Goal: Transaction & Acquisition: Purchase product/service

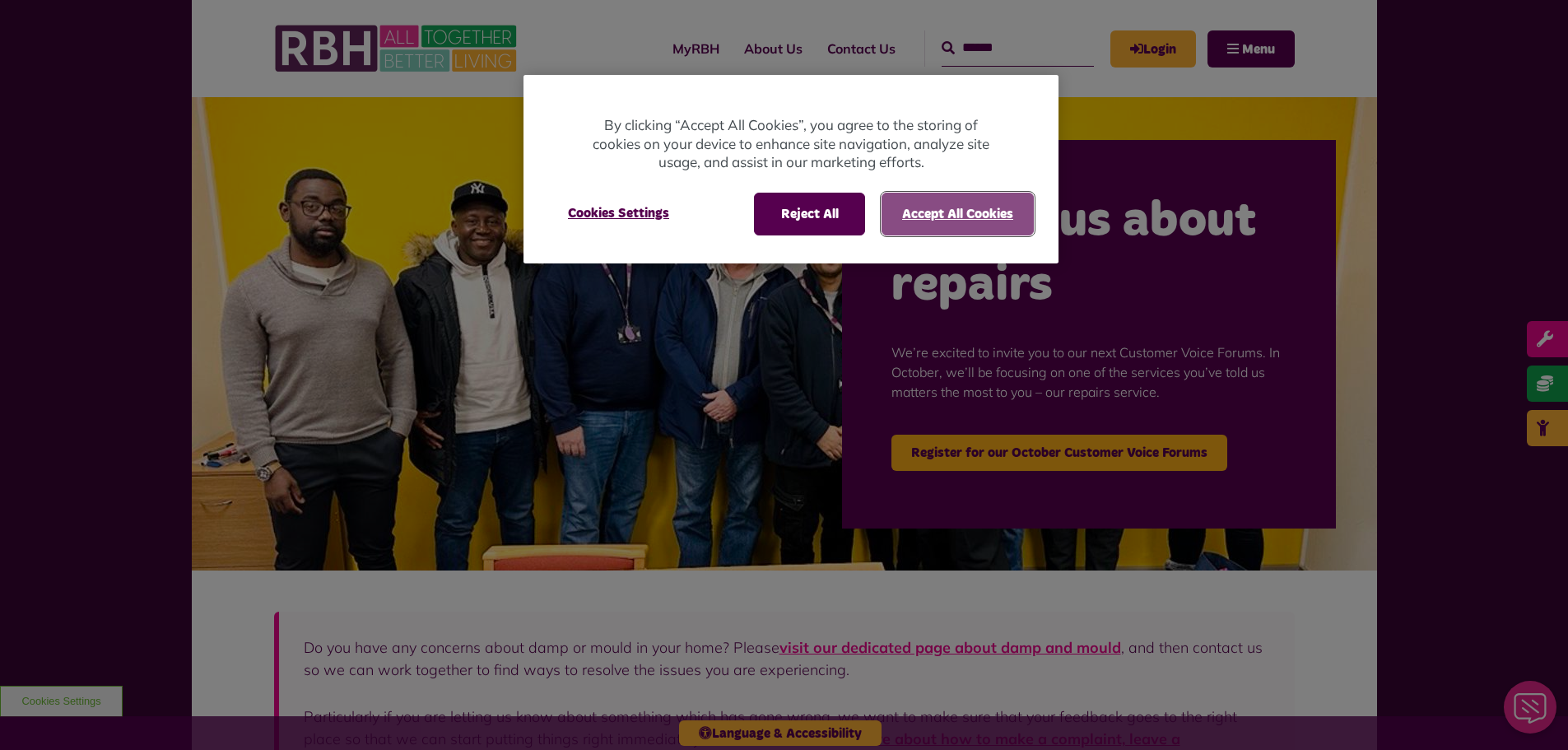
click at [983, 206] on button "Accept All Cookies" at bounding box center [958, 214] width 153 height 43
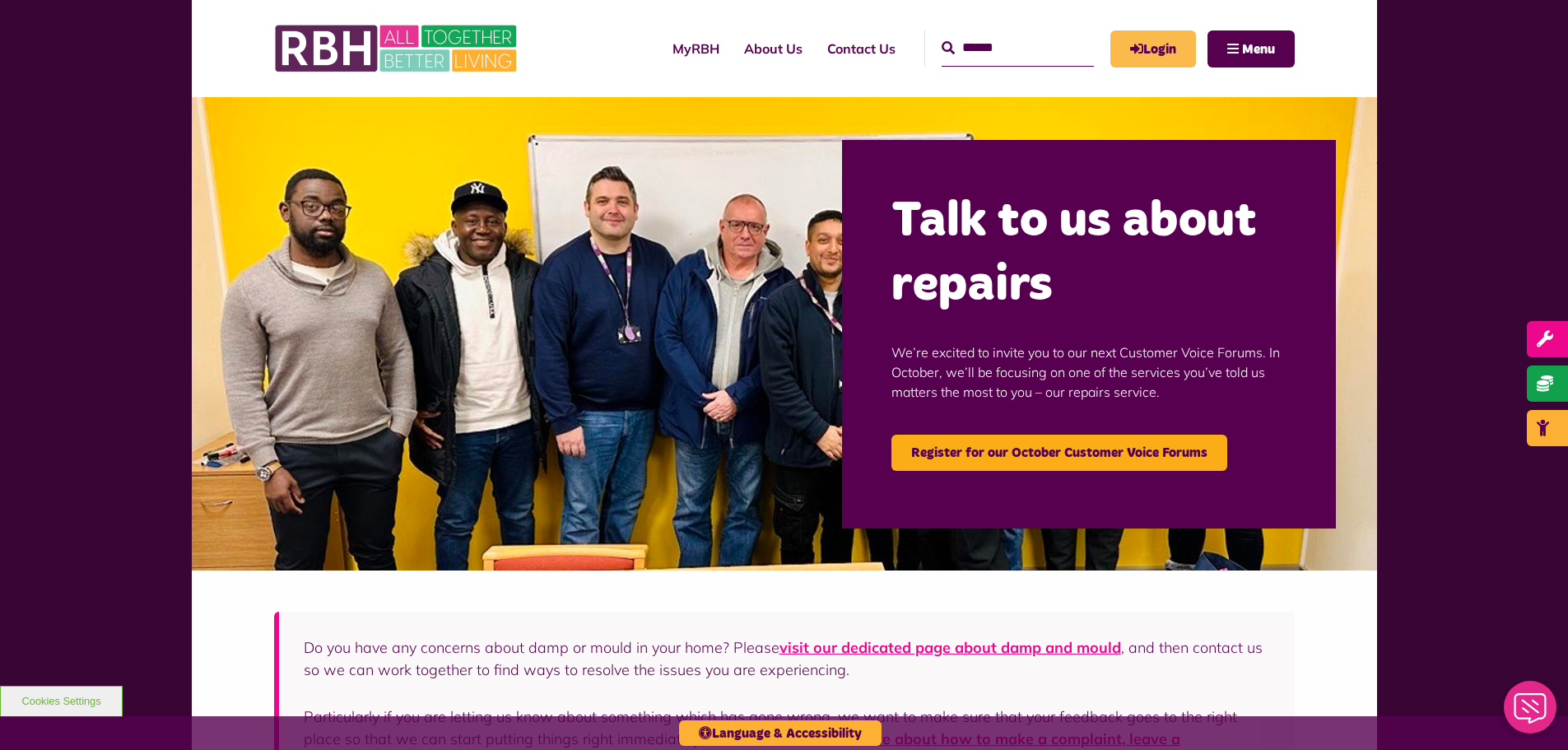
click at [1163, 35] on link "Login" at bounding box center [1154, 49] width 86 height 37
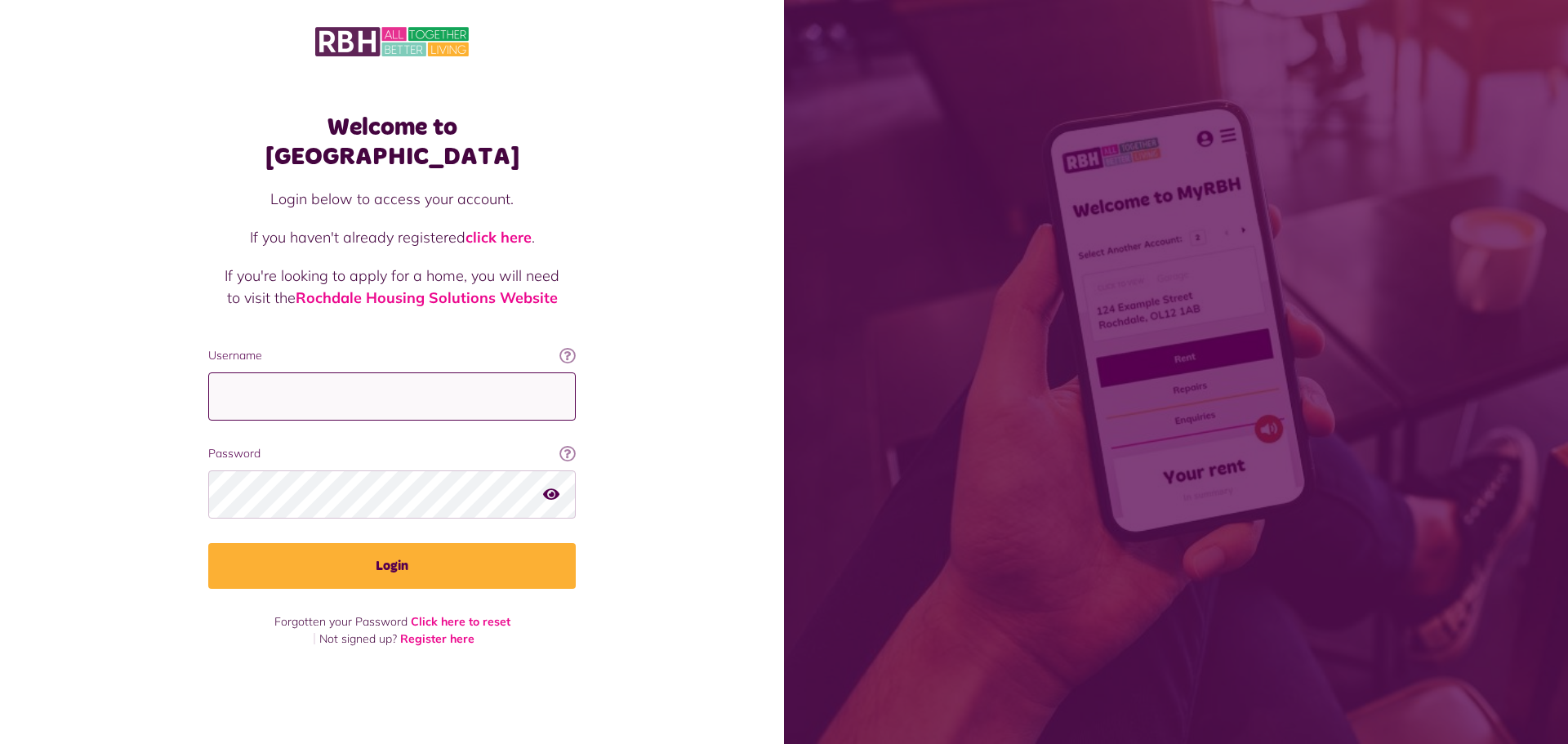
click at [471, 372] on input "Username" at bounding box center [392, 396] width 368 height 48
paste input "**********"
type input "**********"
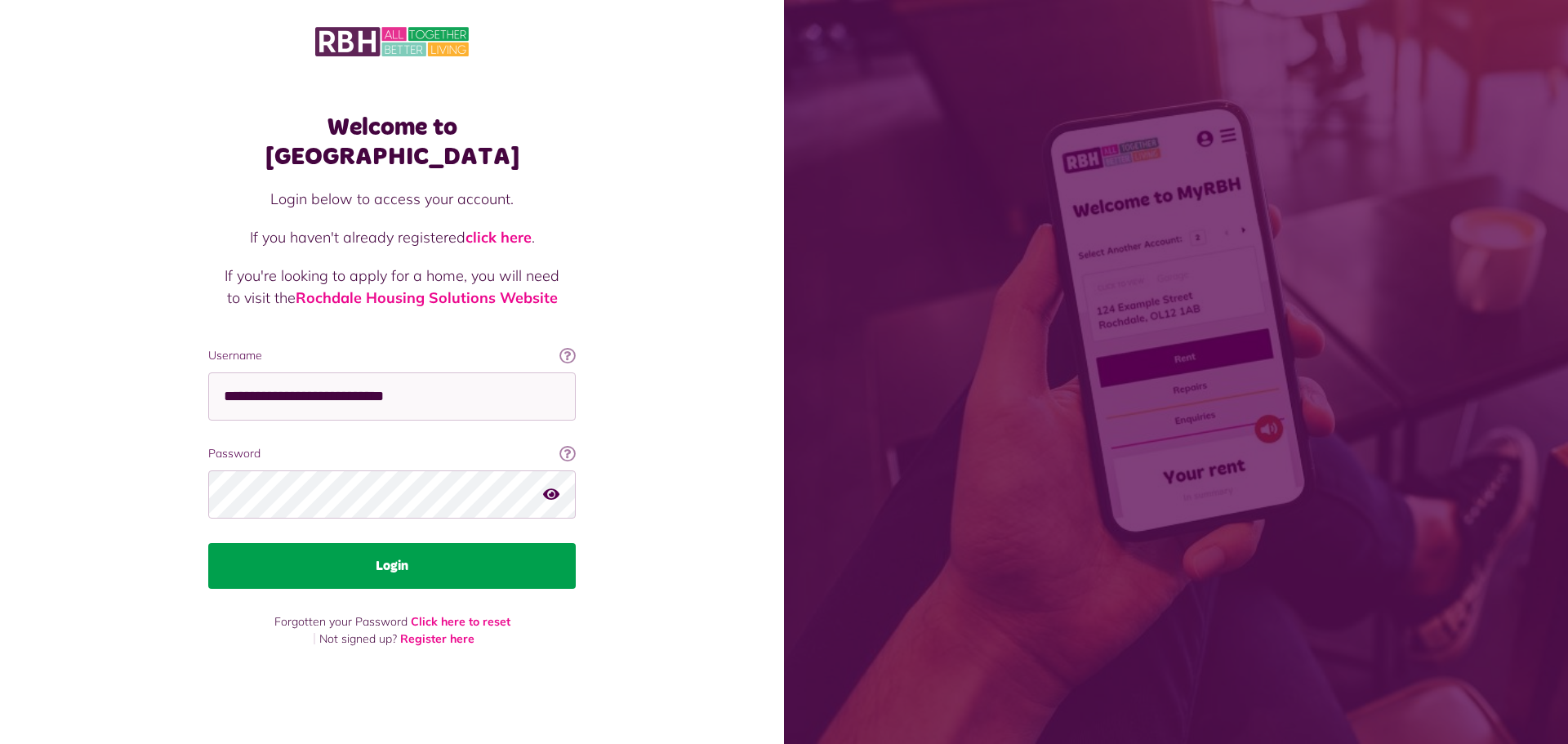
click at [417, 552] on button "Login" at bounding box center [392, 566] width 368 height 45
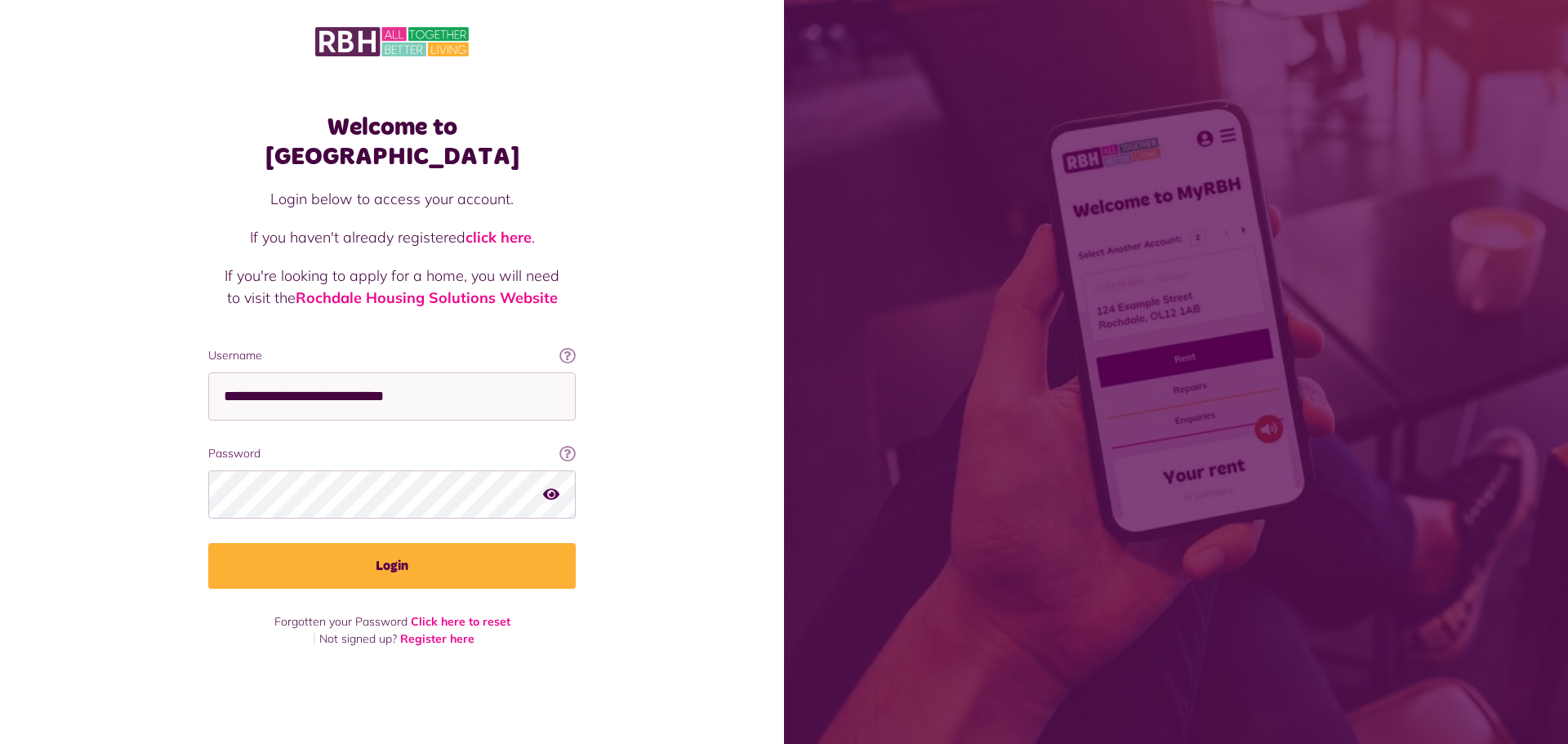
click at [144, 354] on div "Welcome to MyRBH Login below to access your account. If you haven't already reg…" at bounding box center [392, 343] width 784 height 687
click at [129, 321] on div "Welcome to MyRBH Login below to access your account. If you haven't already reg…" at bounding box center [392, 343] width 784 height 687
click at [103, 286] on div "Welcome to MyRBH Login below to access your account. If you haven't already reg…" at bounding box center [392, 343] width 784 height 687
drag, startPoint x: 88, startPoint y: 269, endPoint x: 84, endPoint y: 259, distance: 10.8
click at [87, 268] on div "Welcome to MyRBH Login below to access your account. If you haven't already reg…" at bounding box center [392, 343] width 784 height 687
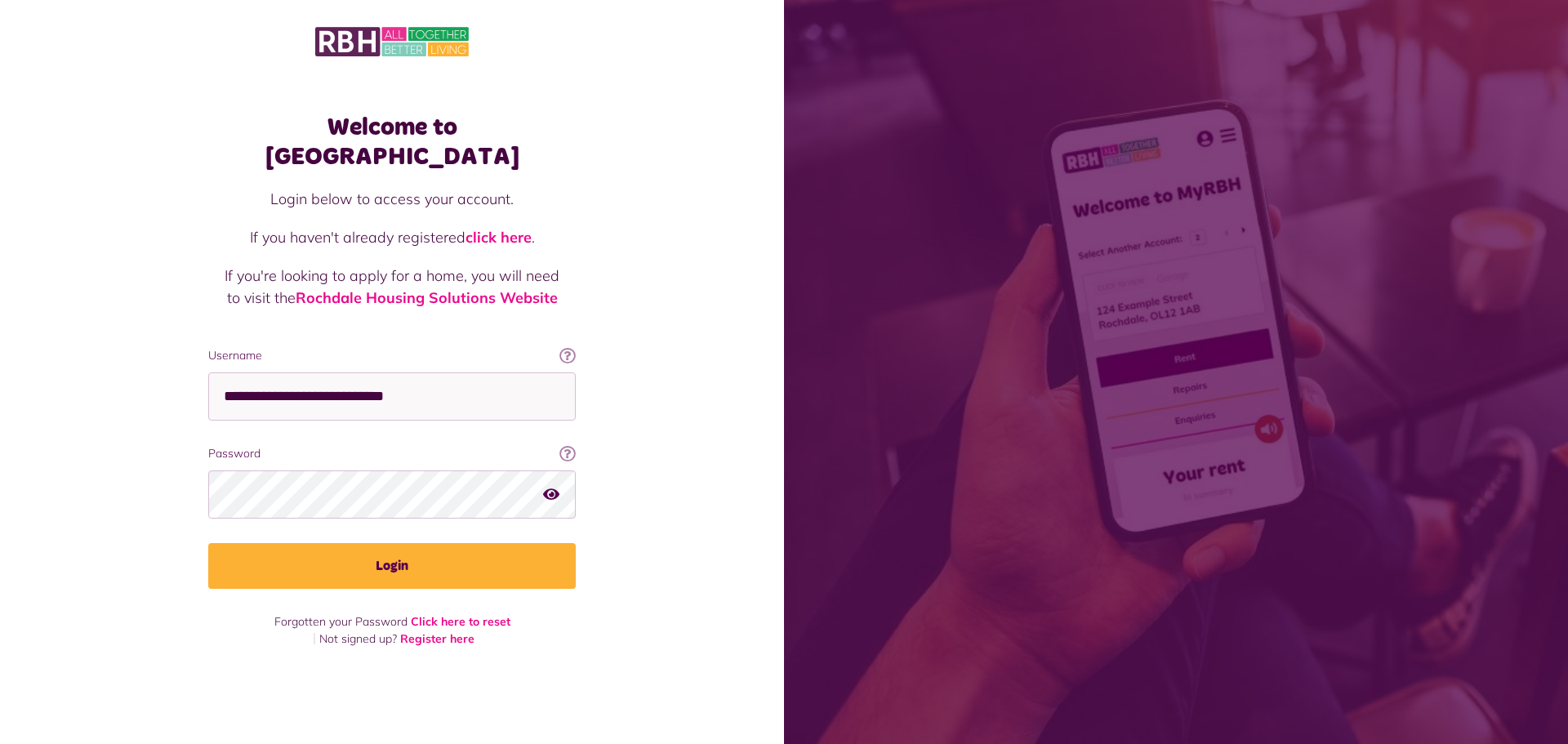
click at [85, 262] on div "Welcome to MyRBH Login below to access your account. If you haven't already reg…" at bounding box center [392, 343] width 784 height 687
click at [100, 283] on div "Welcome to MyRBH Login below to access your account. If you haven't already reg…" at bounding box center [392, 343] width 784 height 687
click at [120, 317] on div "Welcome to MyRBH Login below to access your account. If you haven't already reg…" at bounding box center [392, 343] width 784 height 687
click at [126, 327] on div "Welcome to MyRBH Login below to access your account. If you haven't already reg…" at bounding box center [392, 343] width 784 height 687
click at [116, 300] on div "Welcome to MyRBH Login below to access your account. If you haven't already reg…" at bounding box center [392, 343] width 784 height 687
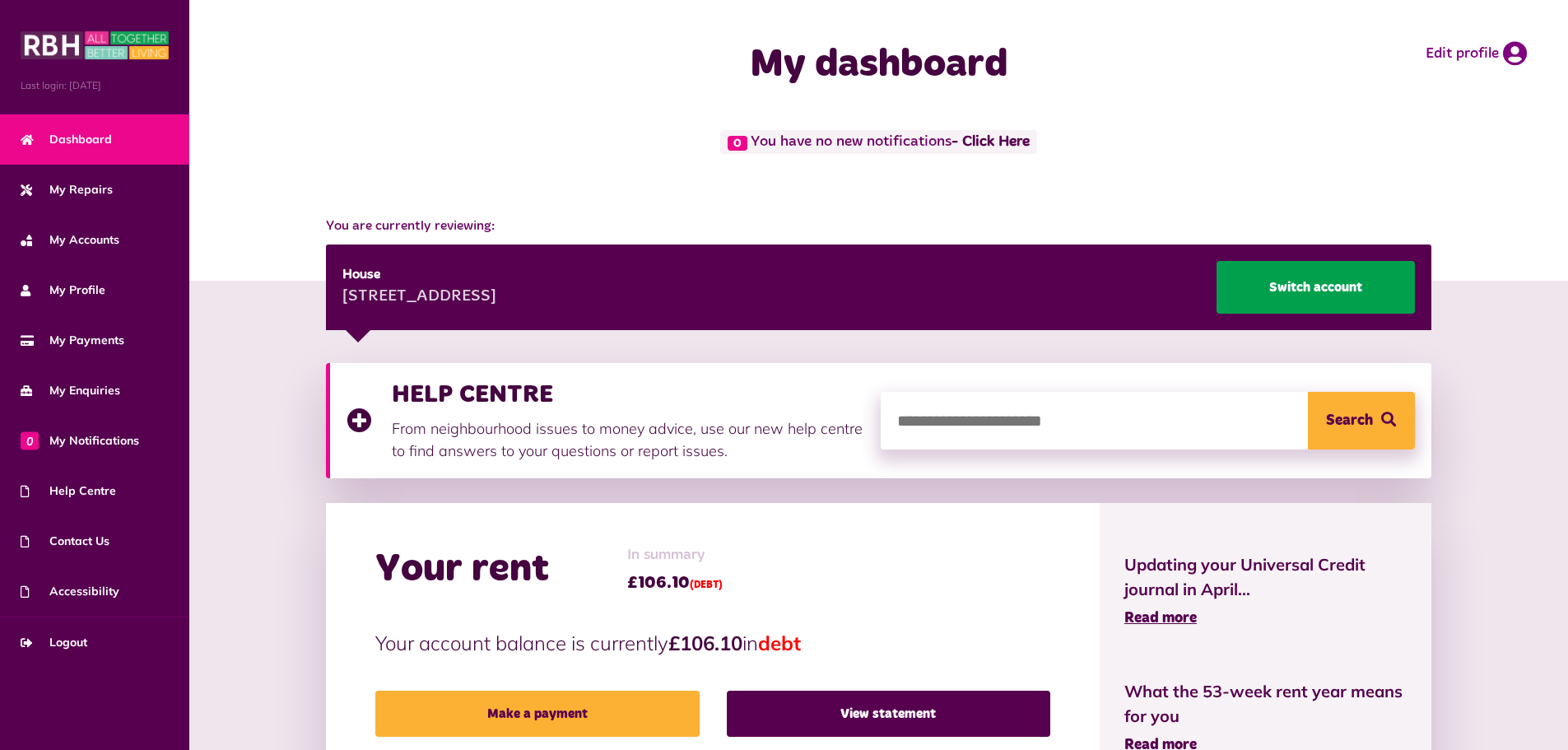
click at [1346, 268] on link "Switch account" at bounding box center [1316, 287] width 199 height 53
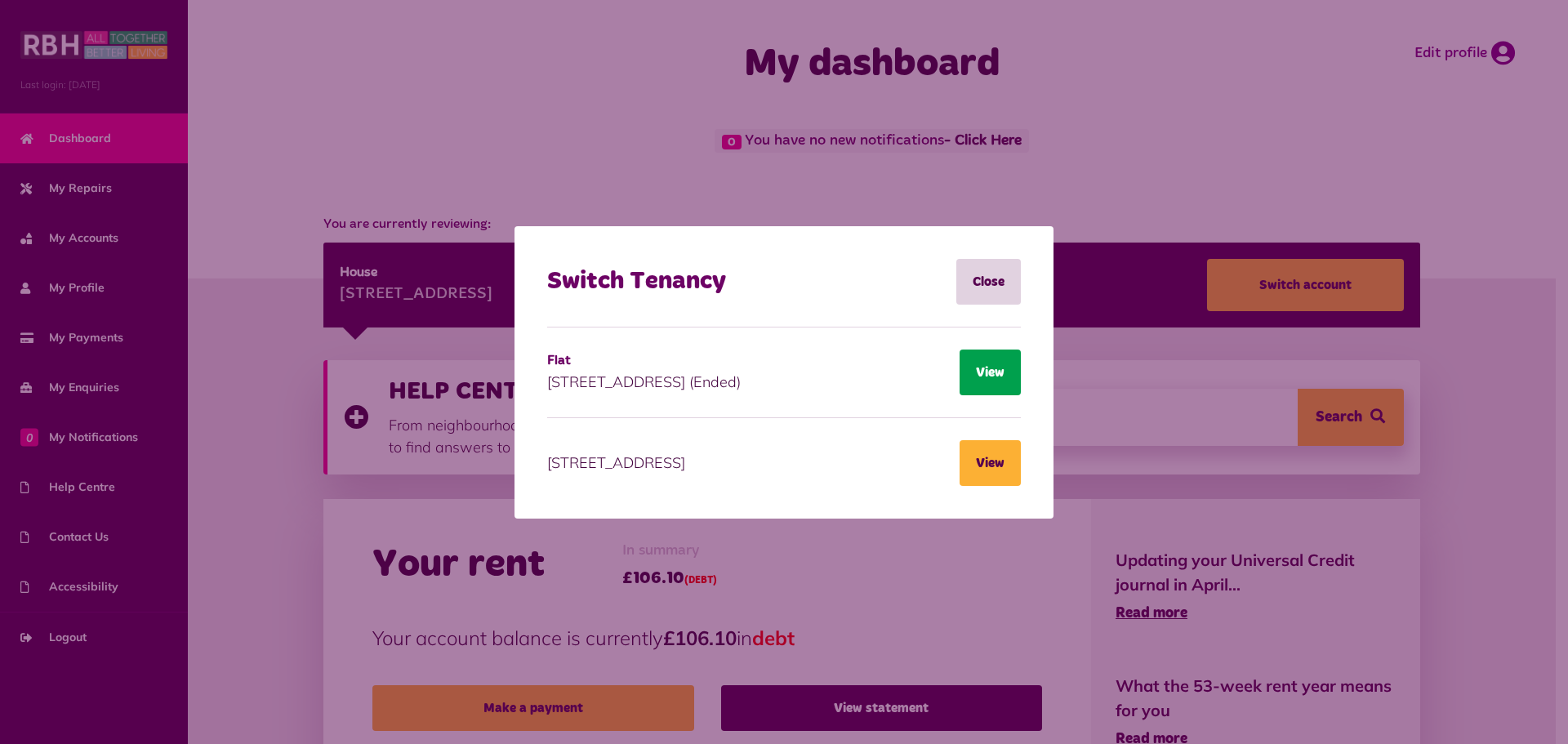
click at [979, 372] on button "View" at bounding box center [990, 372] width 62 height 45
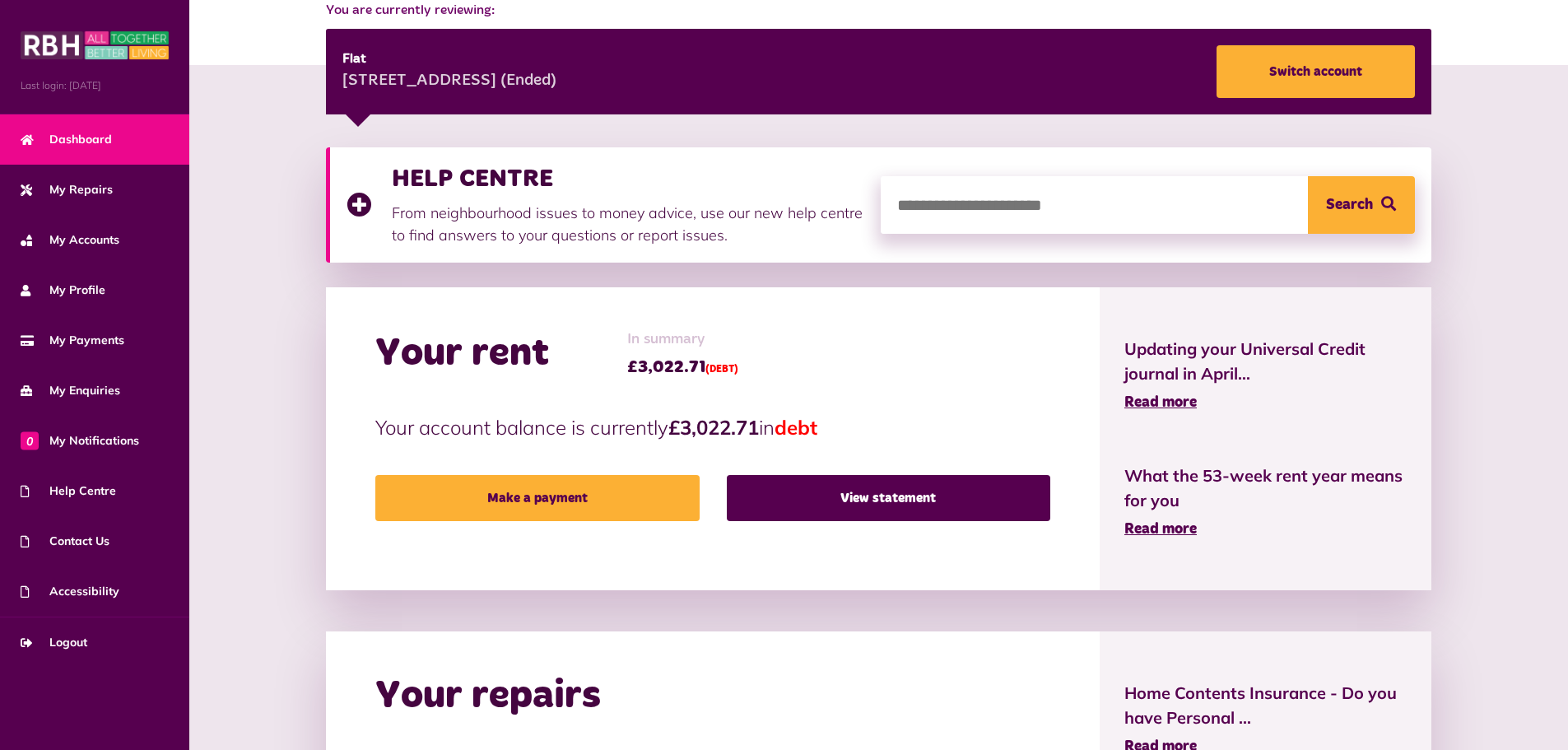
scroll to position [247, 0]
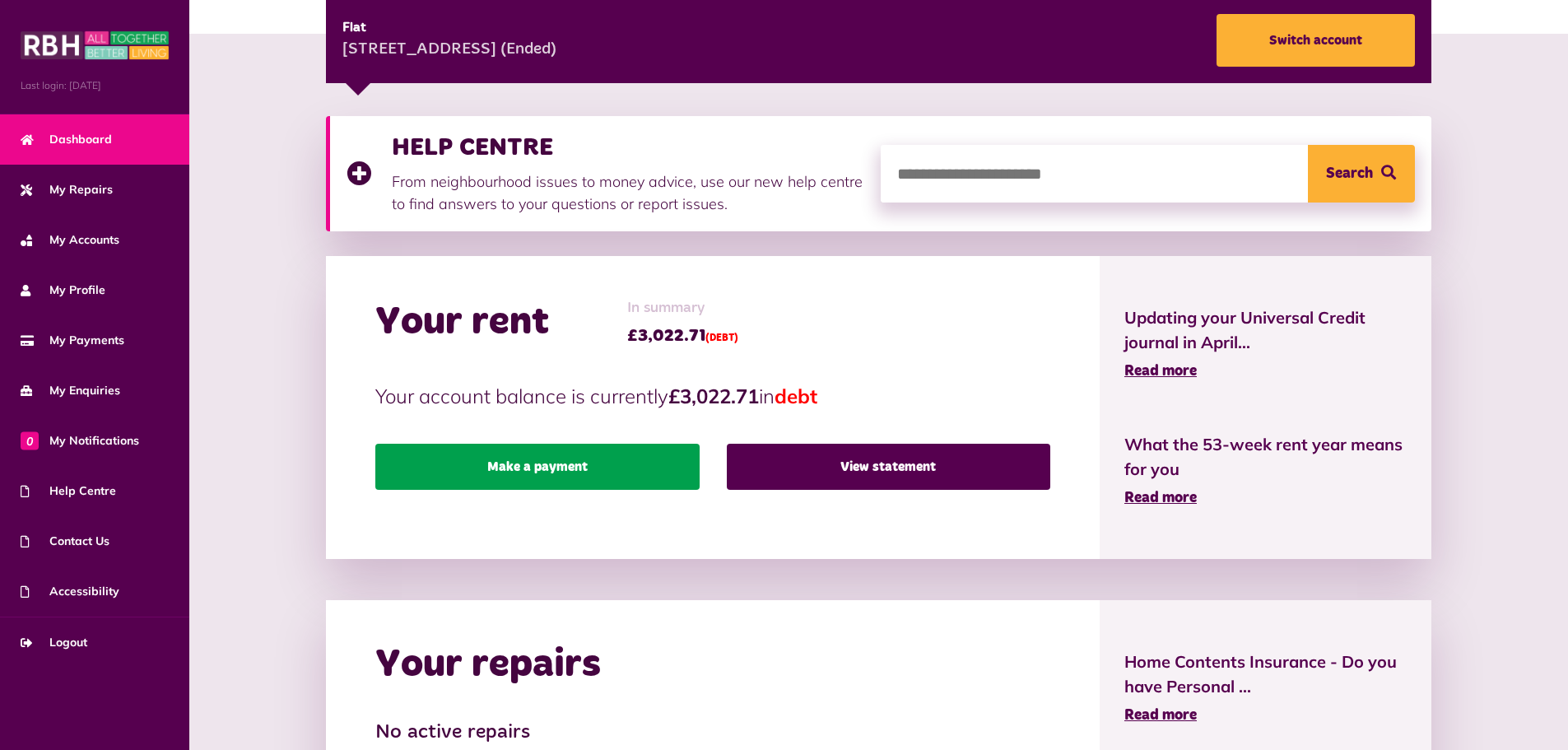
click at [527, 463] on link "Make a payment" at bounding box center [537, 467] width 324 height 46
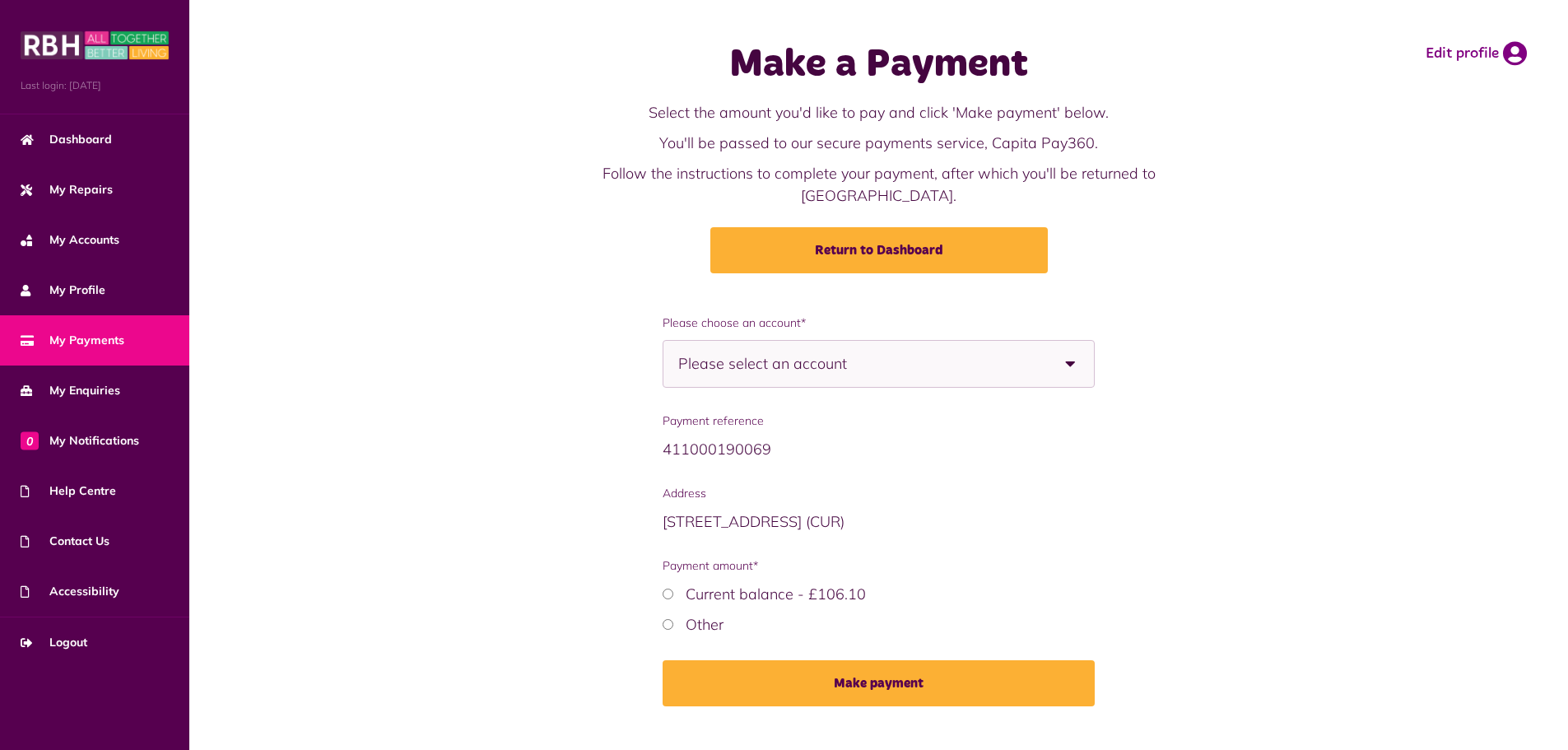
click at [866, 362] on span "Please select an account" at bounding box center [791, 364] width 226 height 46
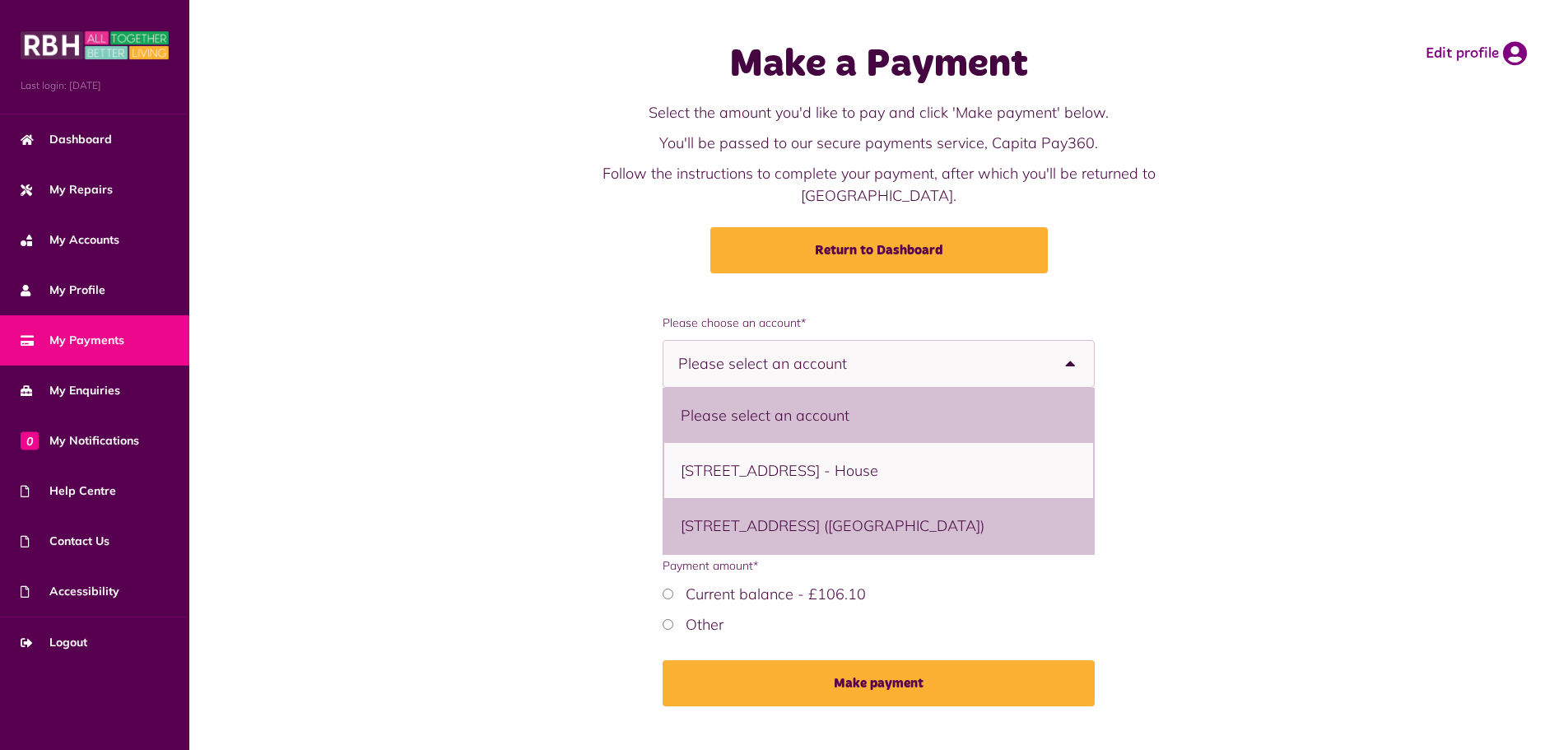
click at [804, 499] on li "[STREET_ADDRESS] ([GEOGRAPHIC_DATA])" at bounding box center [879, 526] width 429 height 55
select select "**********"
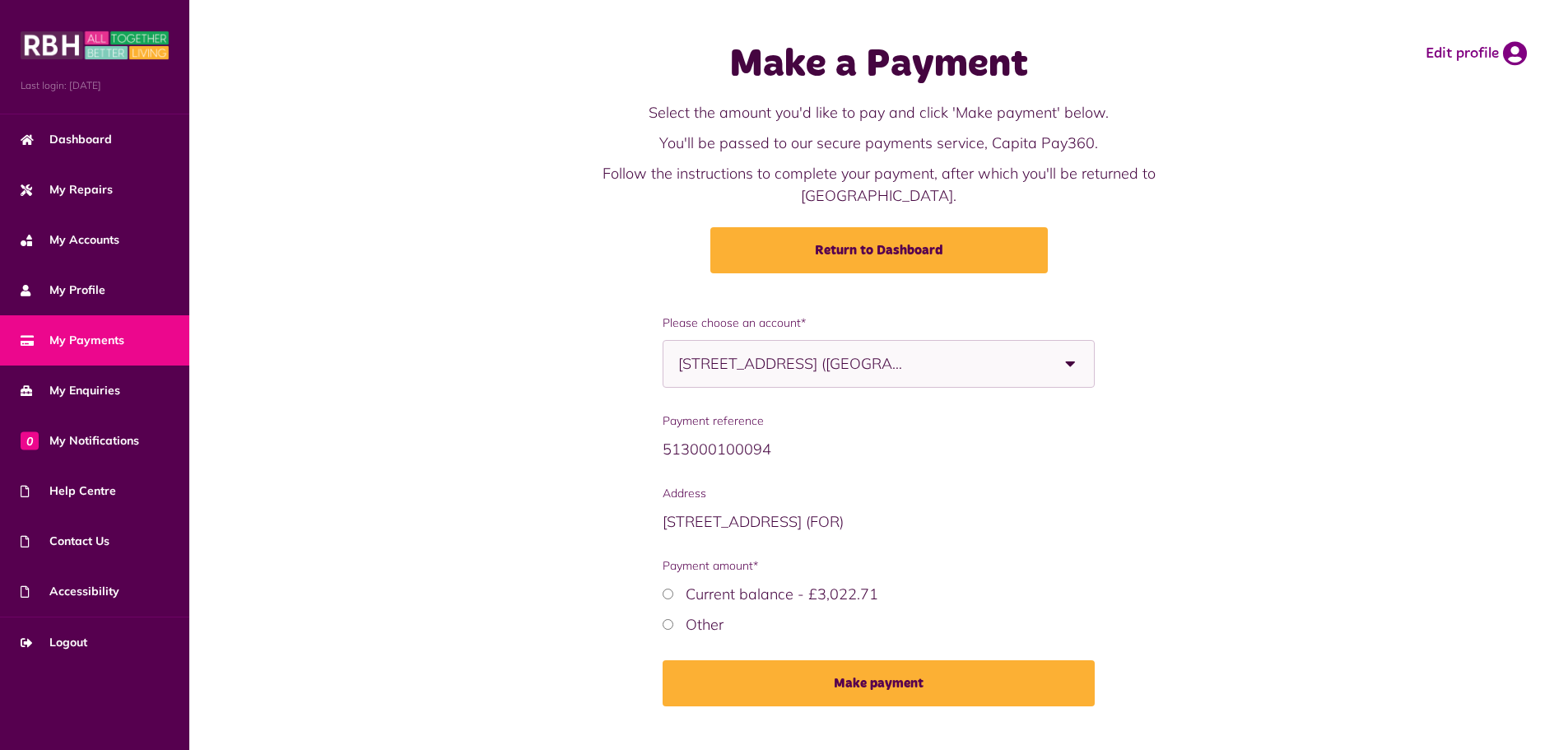
click at [701, 615] on label "Other" at bounding box center [705, 625] width 38 height 19
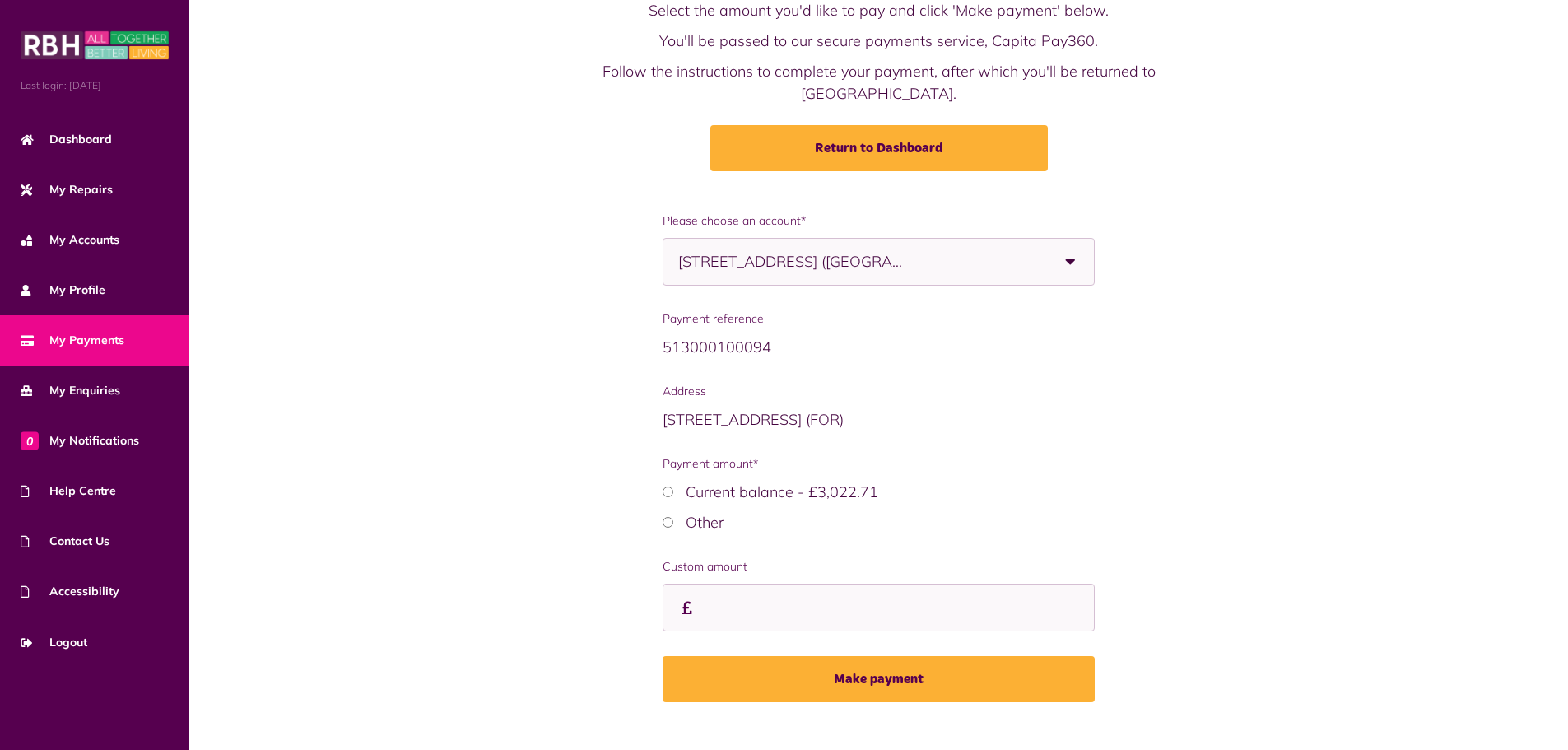
scroll to position [106, 0]
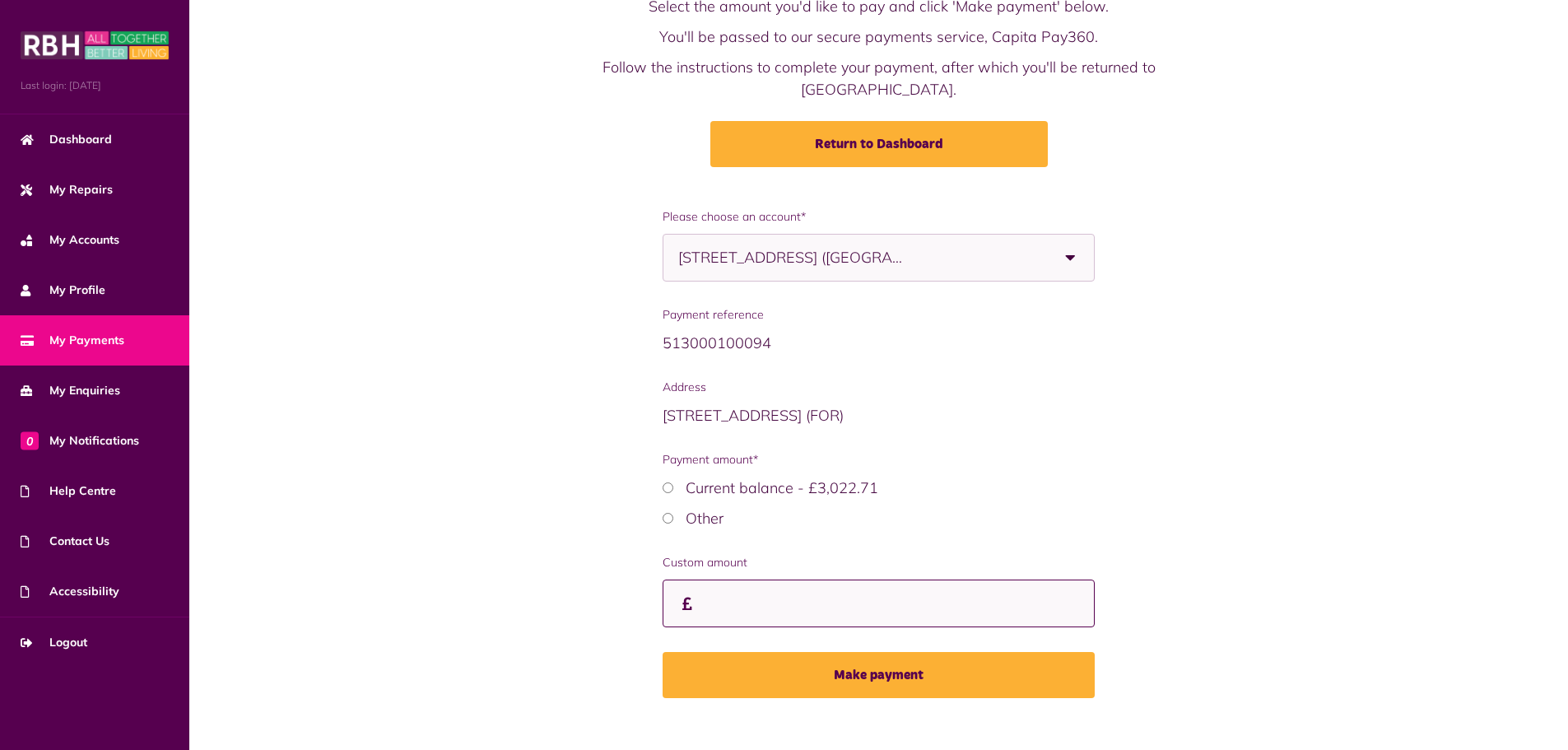
click at [763, 580] on input "Custom amount" at bounding box center [879, 604] width 433 height 49
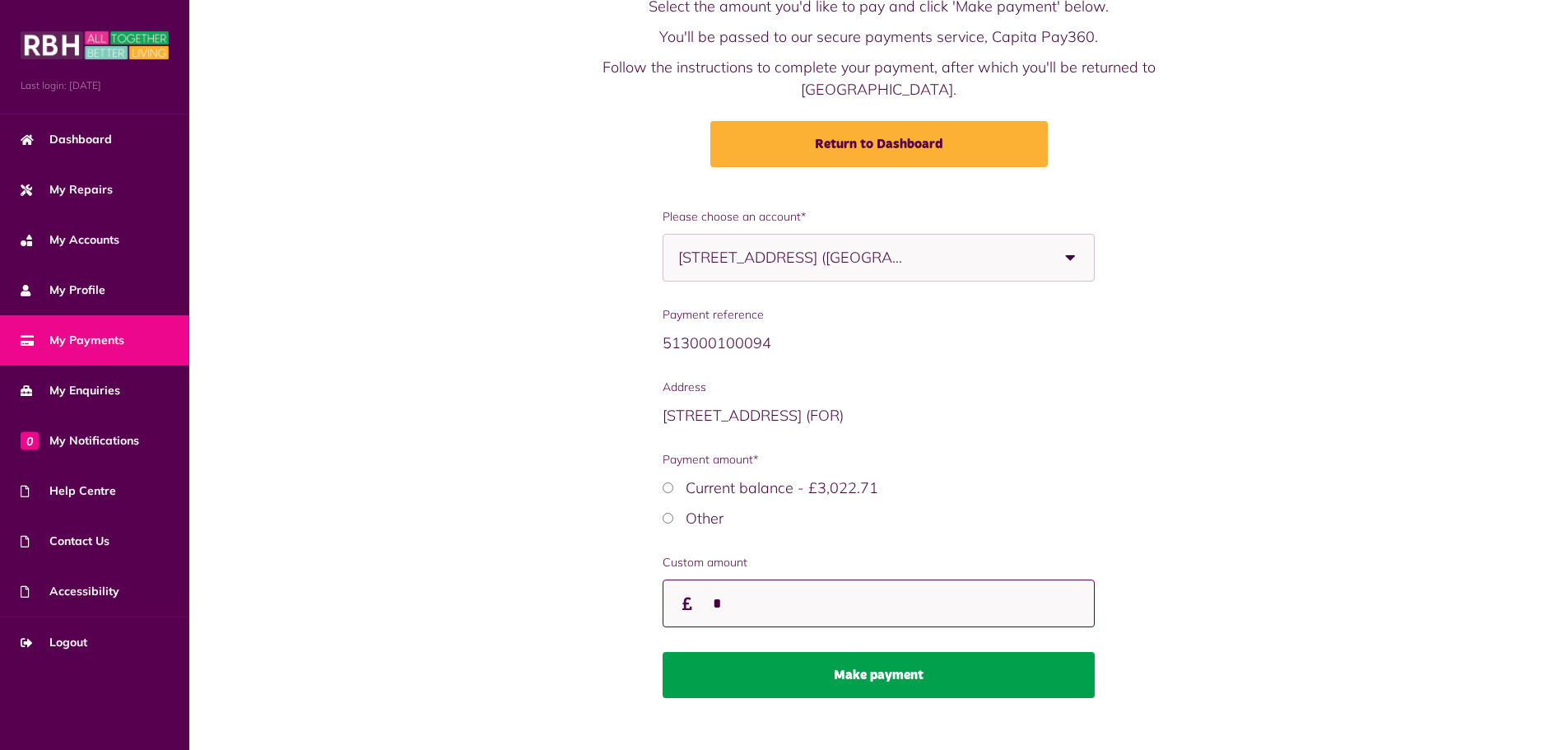
type input "*"
click at [801, 659] on button "Make payment" at bounding box center [879, 675] width 433 height 46
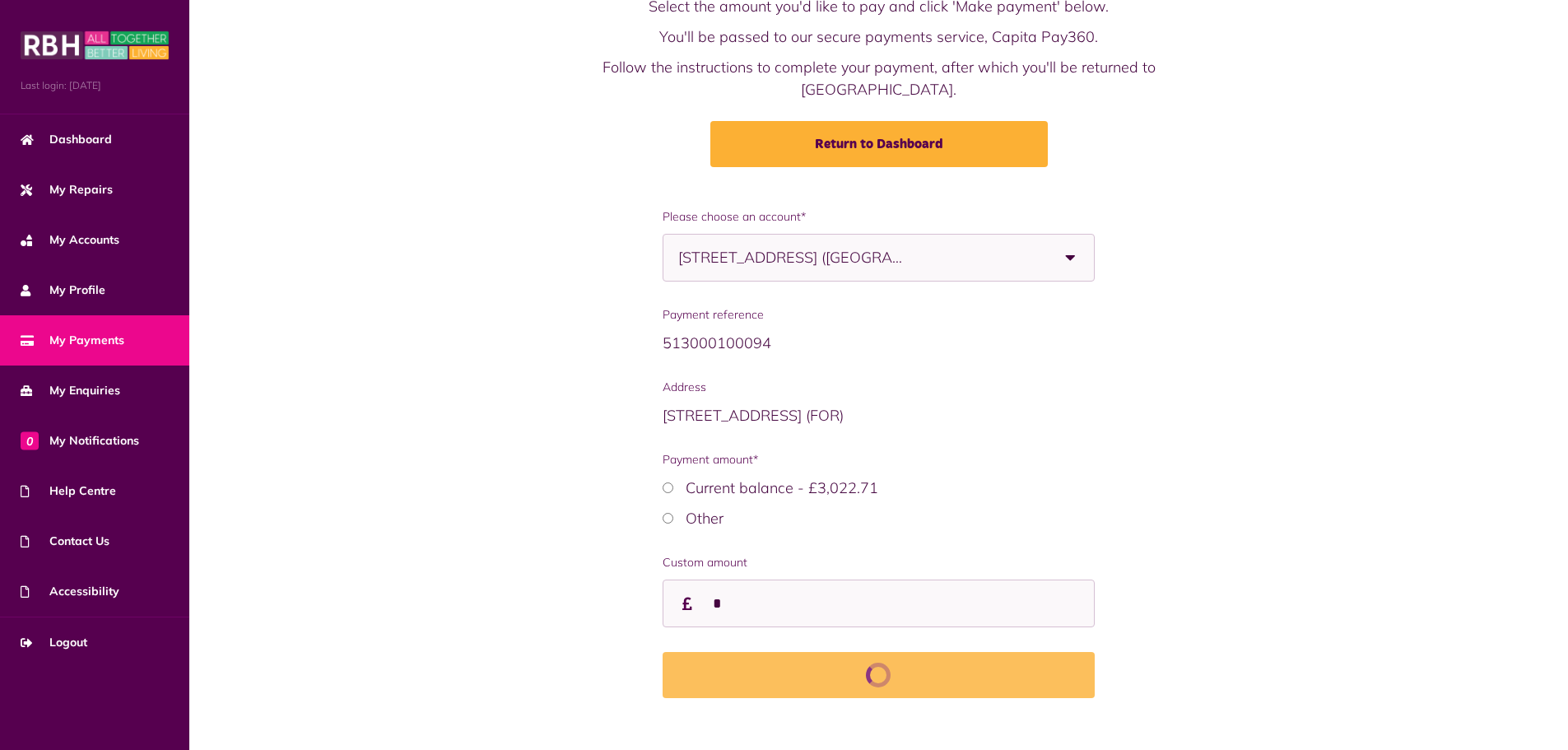
click at [404, 432] on div "**********" at bounding box center [879, 466] width 1346 height 516
click at [389, 403] on div "**********" at bounding box center [879, 466] width 1346 height 516
click at [378, 380] on div "**********" at bounding box center [879, 466] width 1346 height 516
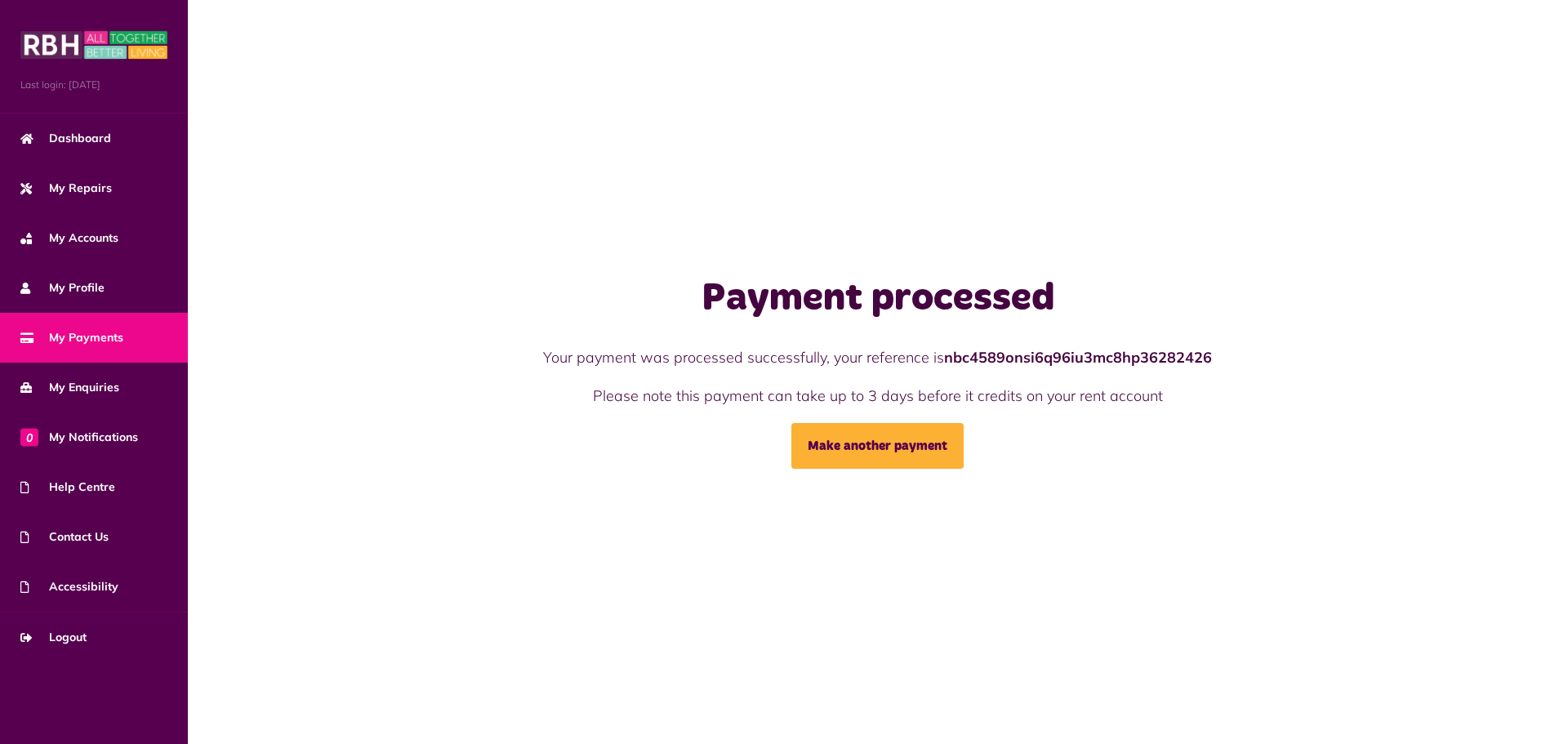
click at [99, 344] on span "My Payments" at bounding box center [72, 337] width 103 height 17
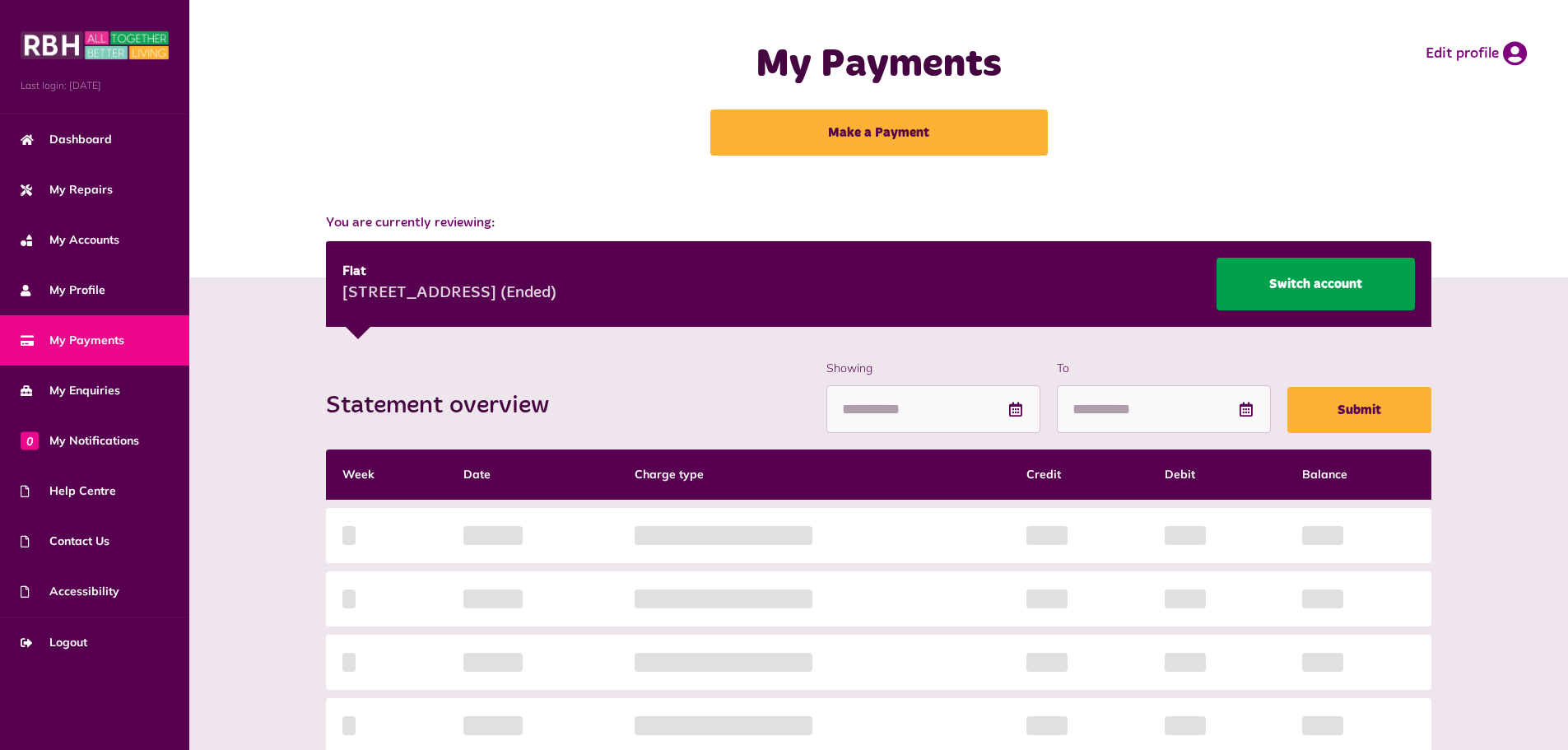
click at [1293, 286] on link "Switch account" at bounding box center [1316, 284] width 199 height 53
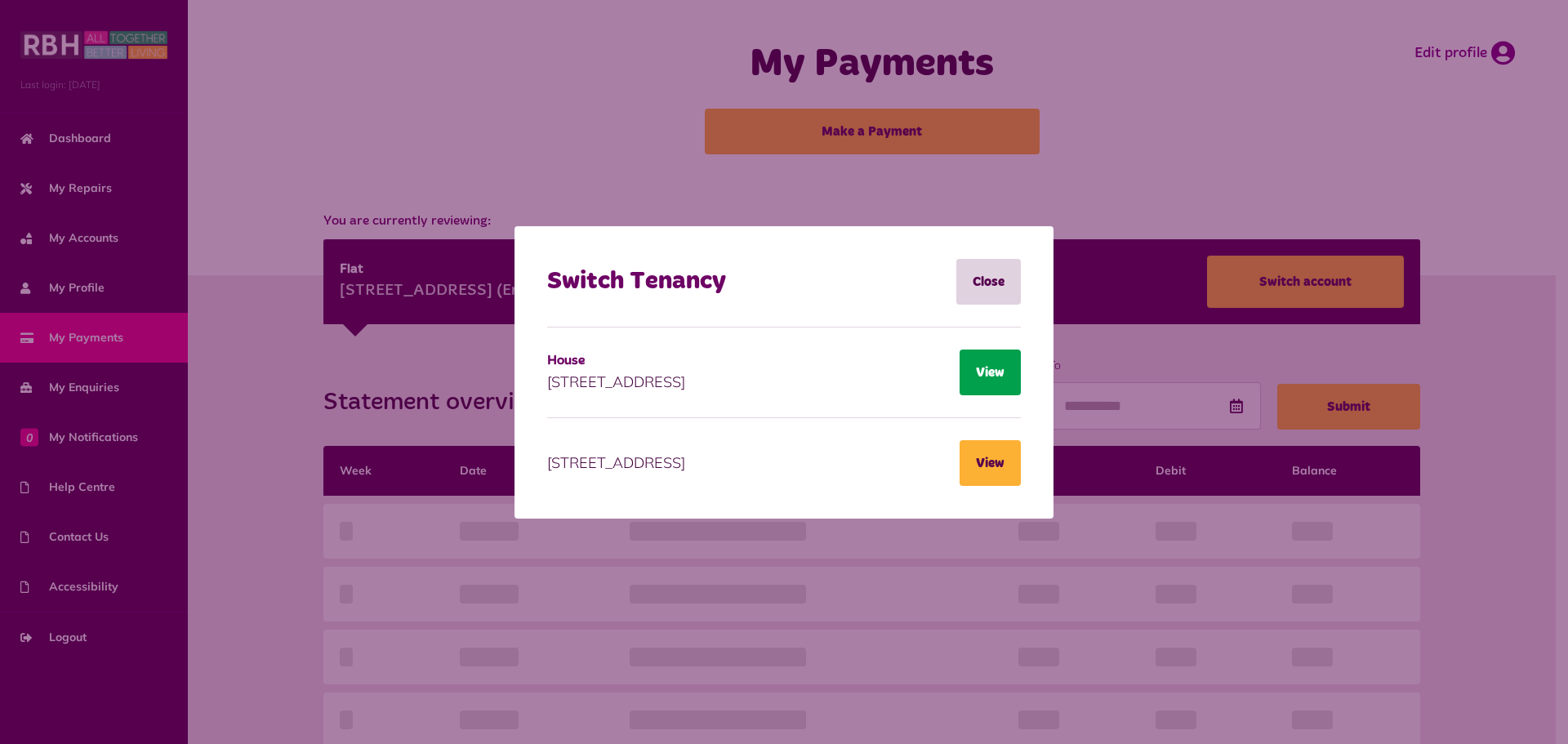
click at [970, 374] on button "View" at bounding box center [990, 372] width 62 height 45
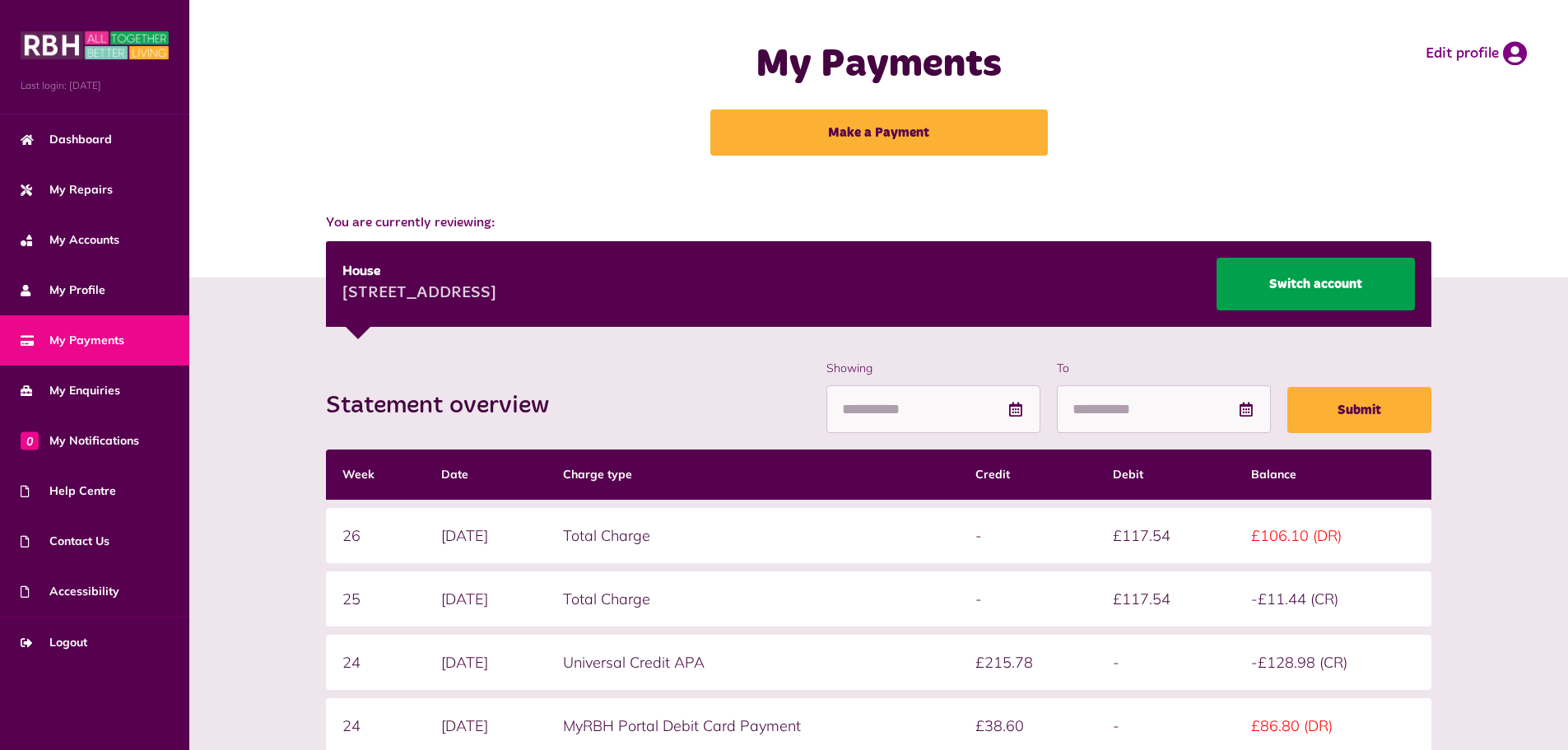
click at [1284, 276] on link "Switch account" at bounding box center [1316, 284] width 199 height 53
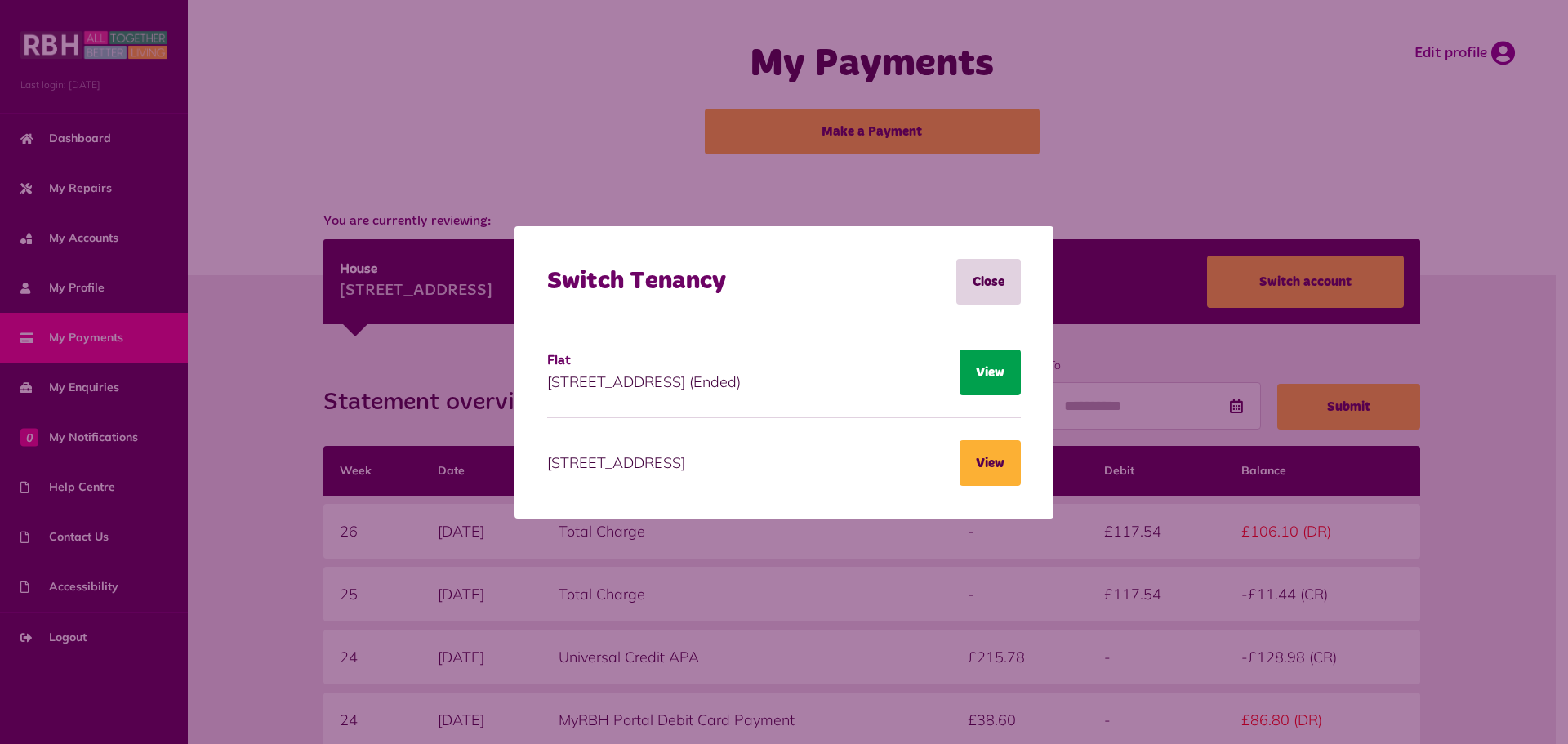
click at [997, 374] on button "View" at bounding box center [990, 372] width 62 height 45
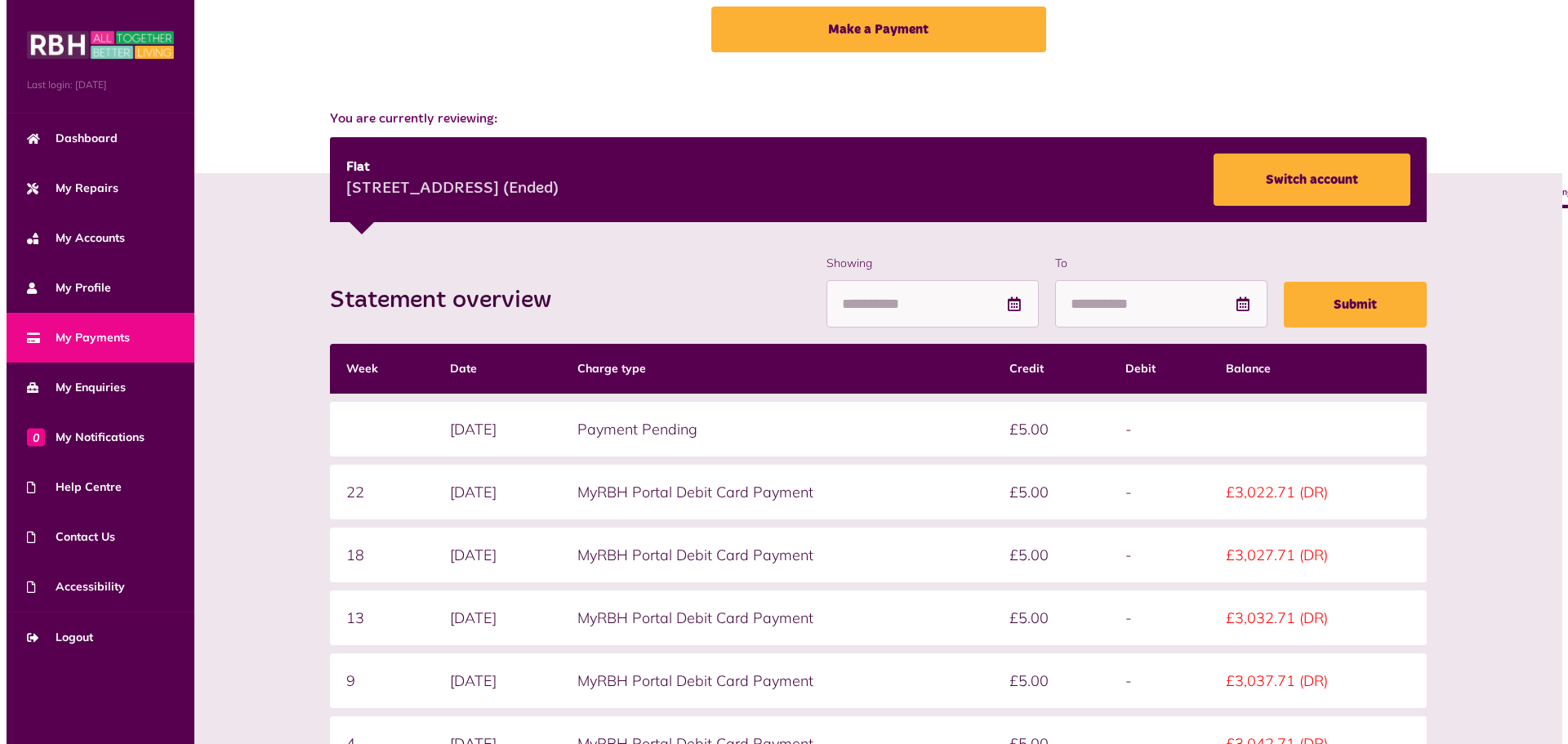
scroll to position [163, 0]
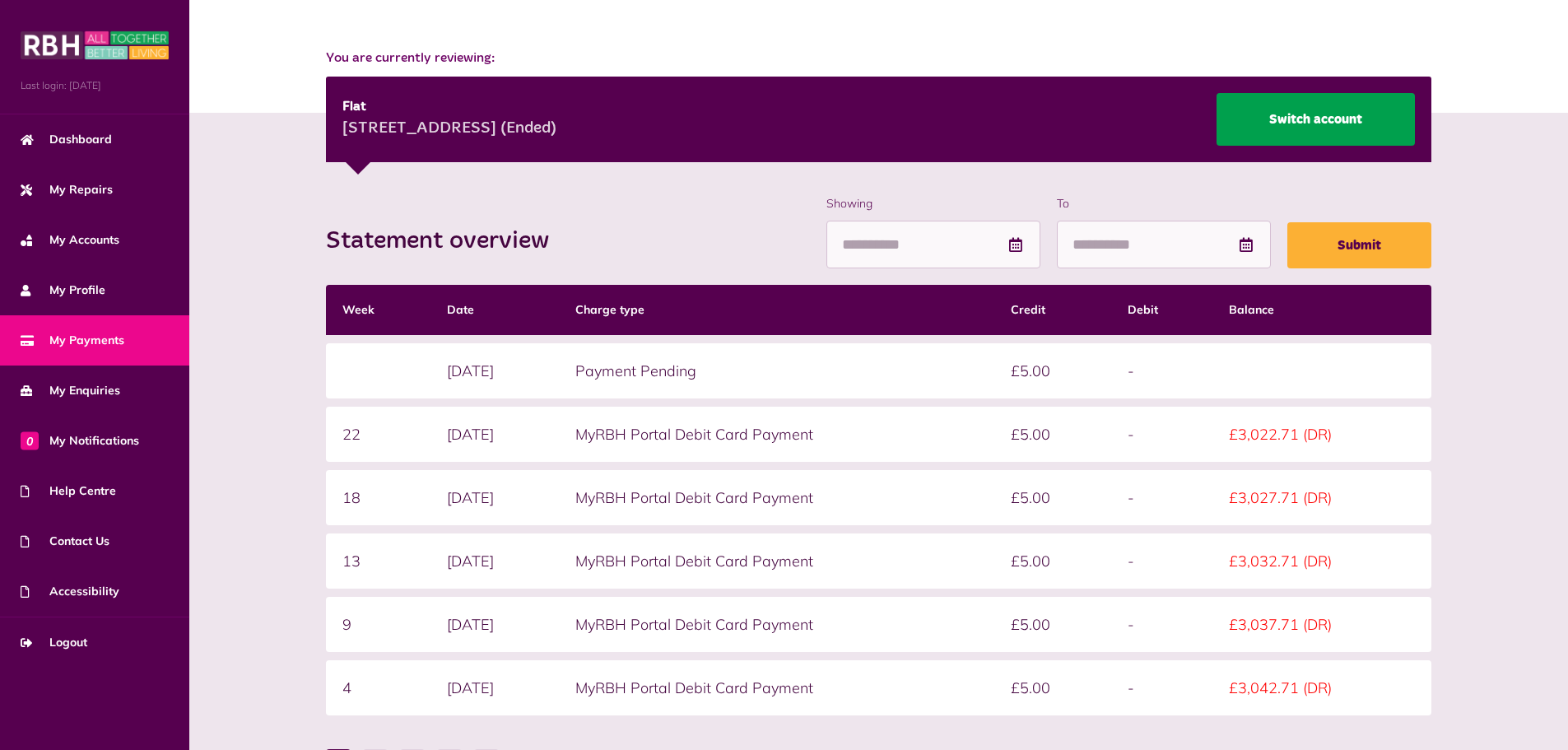
click at [1324, 116] on link "Switch account" at bounding box center [1316, 118] width 199 height 53
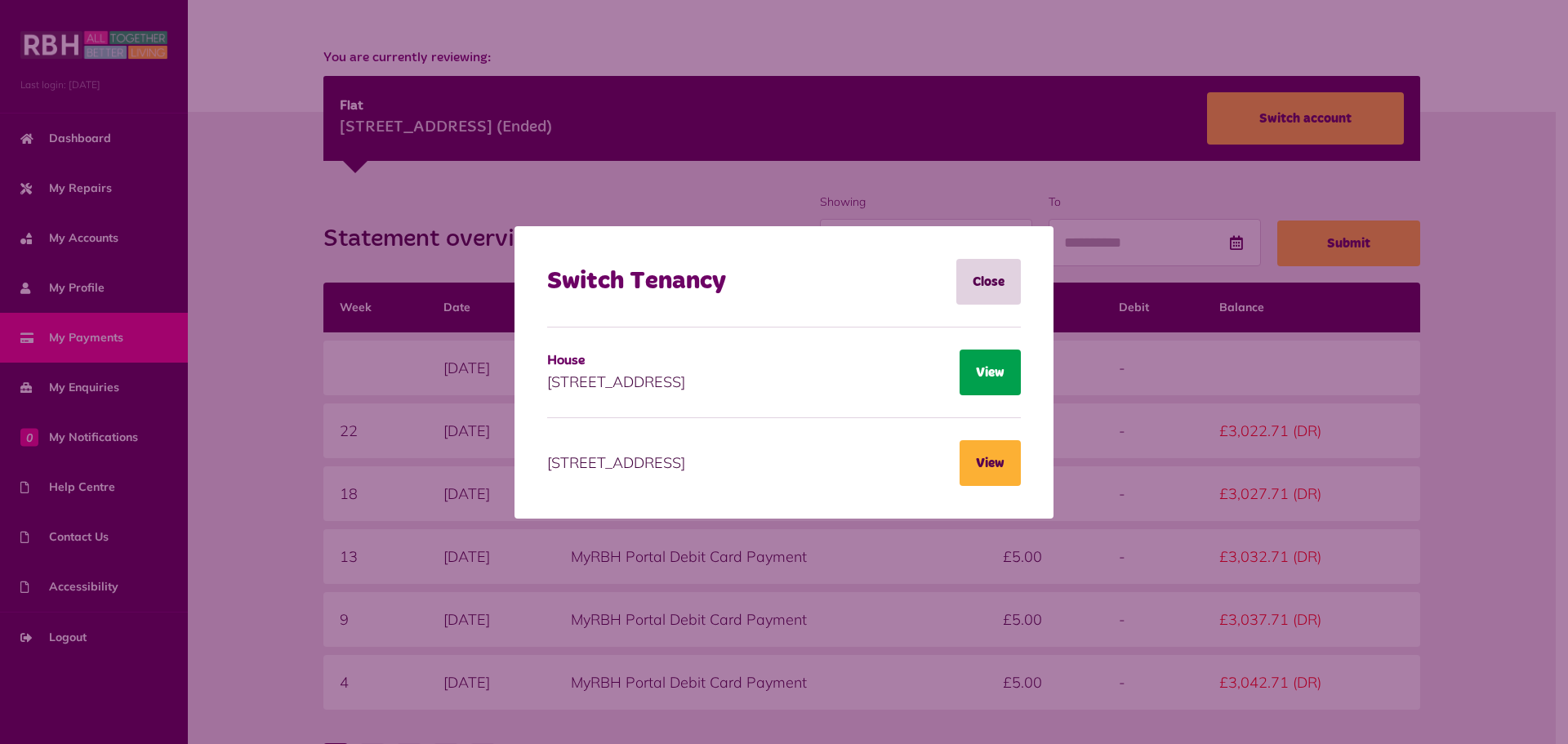
click at [996, 374] on button "View" at bounding box center [990, 372] width 62 height 45
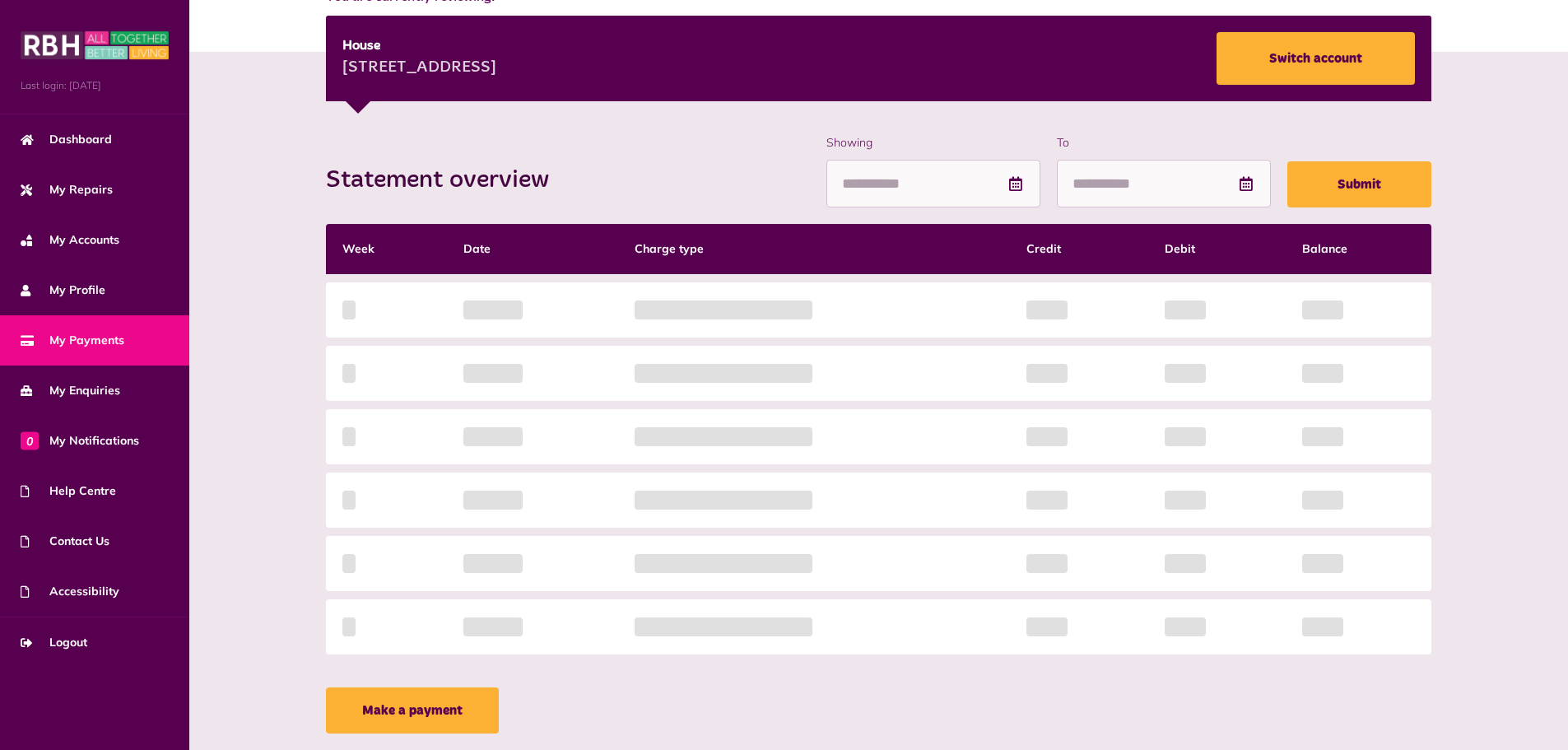
scroll to position [247, 0]
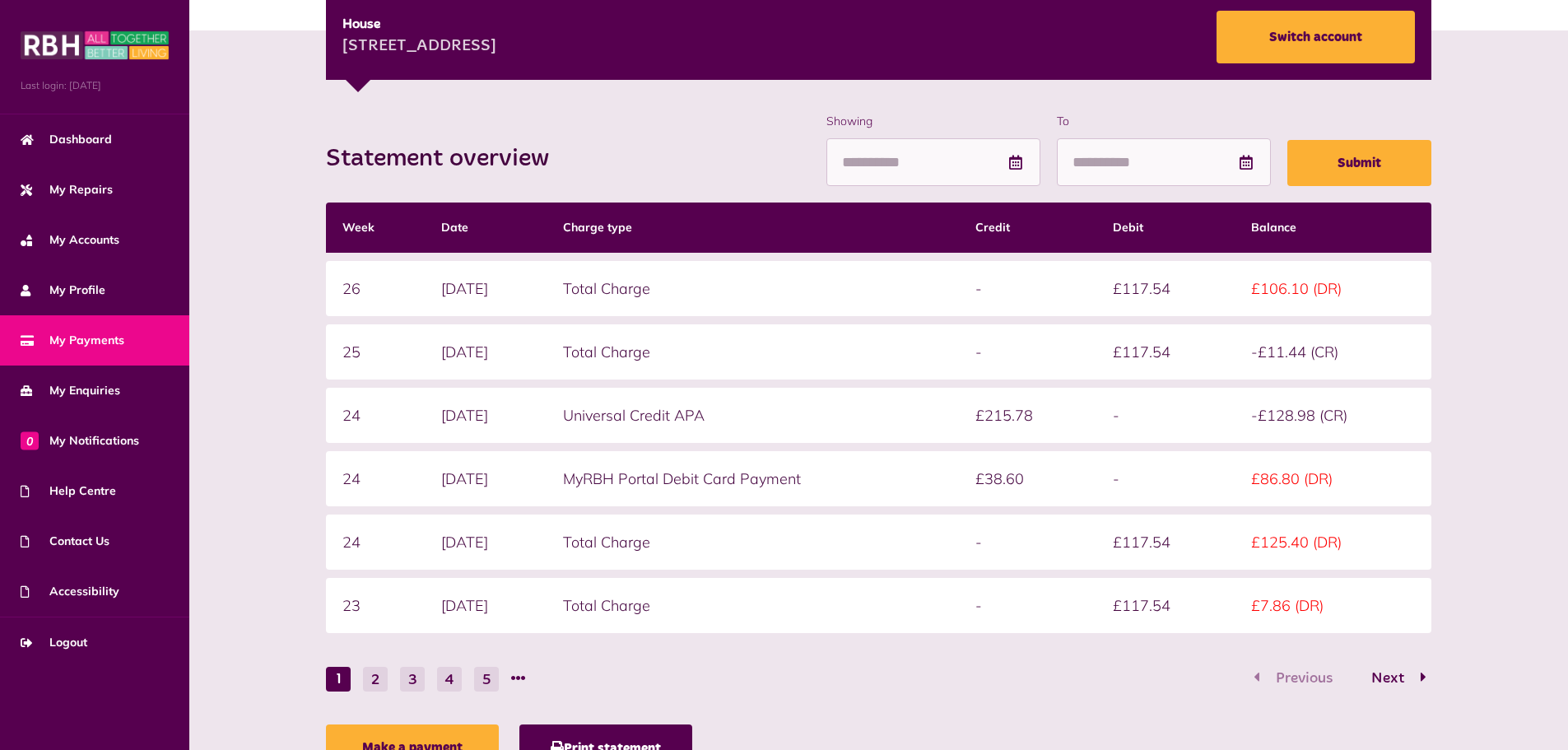
click at [381, 684] on button "2" at bounding box center [375, 679] width 25 height 25
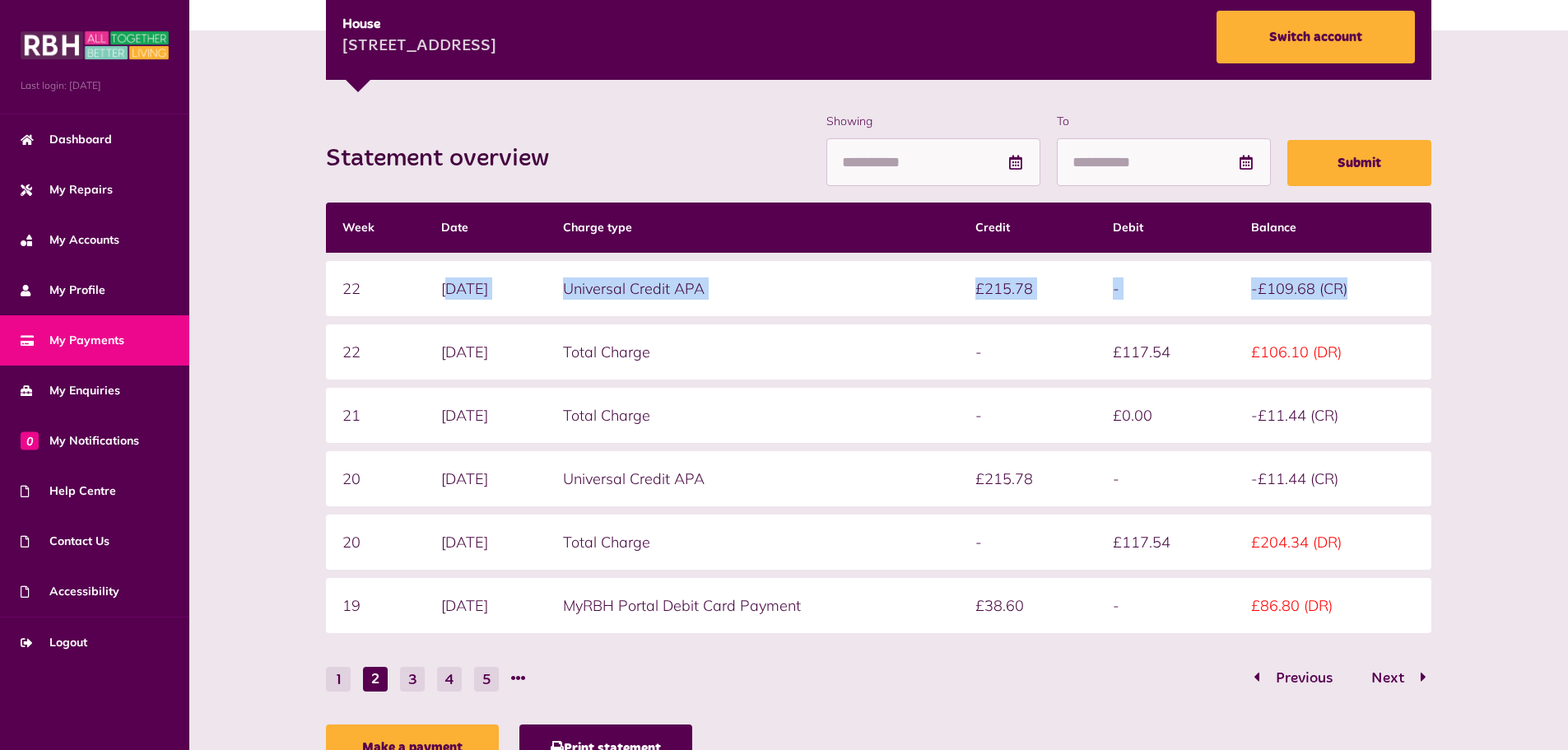
drag, startPoint x: 1350, startPoint y: 290, endPoint x: 469, endPoint y: 330, distance: 881.9
click at [445, 316] on tr "22 05/09/2025 Universal Credit APA £215.78 - -£109.68 (CR)" at bounding box center [878, 289] width 1105 height 55
drag, startPoint x: 988, startPoint y: 381, endPoint x: 972, endPoint y: 419, distance: 41.2
click at [988, 380] on table "Week Date Charge type Credit Debit Balance 22 05/09/2025 Universal Credit APA £…" at bounding box center [878, 418] width 1105 height 447
click at [959, 438] on td "Total Charge" at bounding box center [752, 416] width 413 height 55
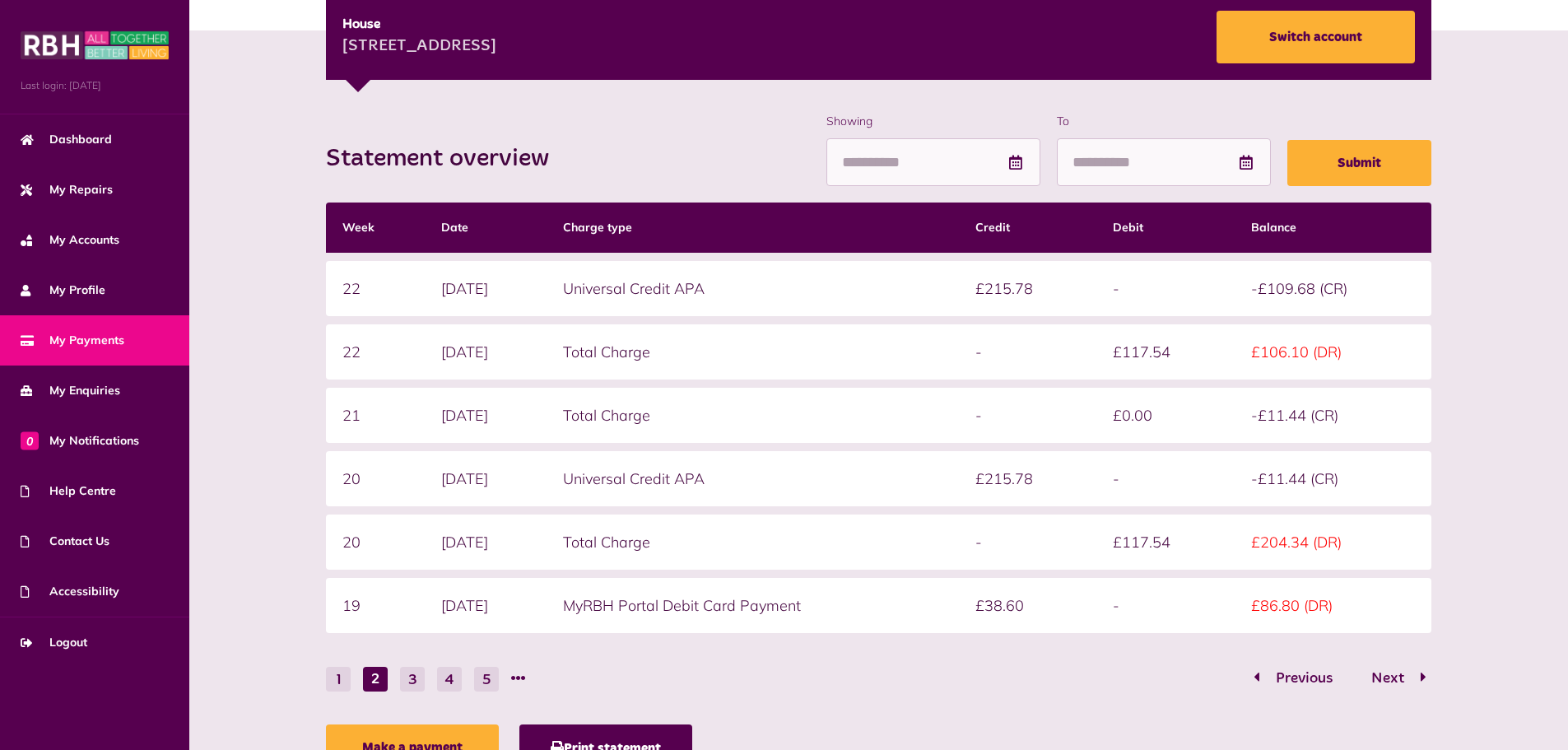
drag, startPoint x: 951, startPoint y: 419, endPoint x: 925, endPoint y: 382, distance: 45.2
click at [950, 418] on td "Total Charge" at bounding box center [752, 416] width 413 height 55
click at [924, 381] on table "Week Date Charge type Credit Debit Balance 22 05/09/2025 Universal Credit APA £…" at bounding box center [878, 418] width 1105 height 447
click at [342, 677] on button "1" at bounding box center [338, 679] width 25 height 25
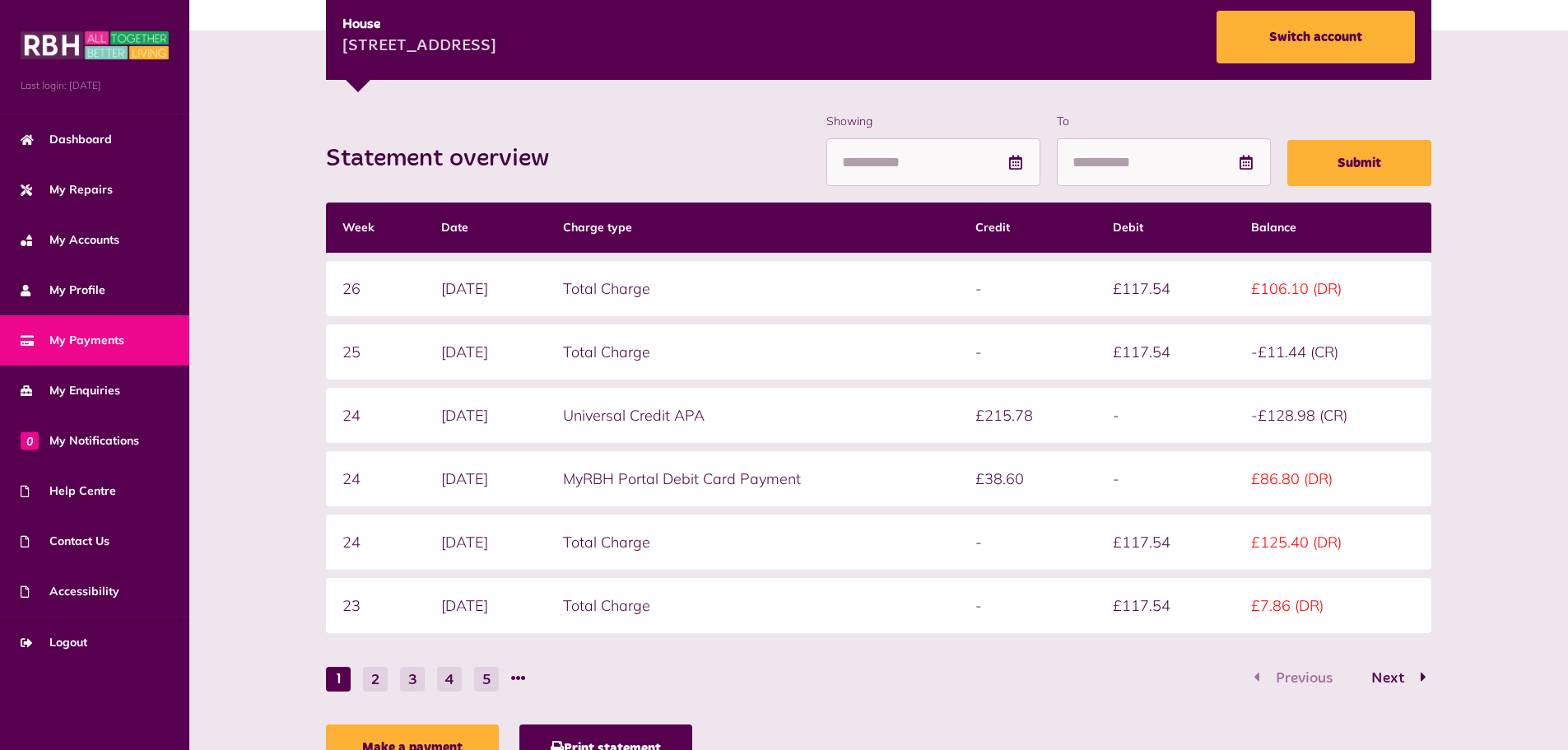
click at [768, 394] on td "Universal Credit APA" at bounding box center [752, 416] width 413 height 55
click at [754, 370] on td "Total Charge" at bounding box center [752, 353] width 413 height 55
click at [747, 358] on td "Total Charge" at bounding box center [752, 353] width 413 height 55
drag, startPoint x: 741, startPoint y: 341, endPoint x: 740, endPoint y: 320, distance: 21.0
click at [741, 337] on td "Total Charge" at bounding box center [752, 353] width 413 height 55
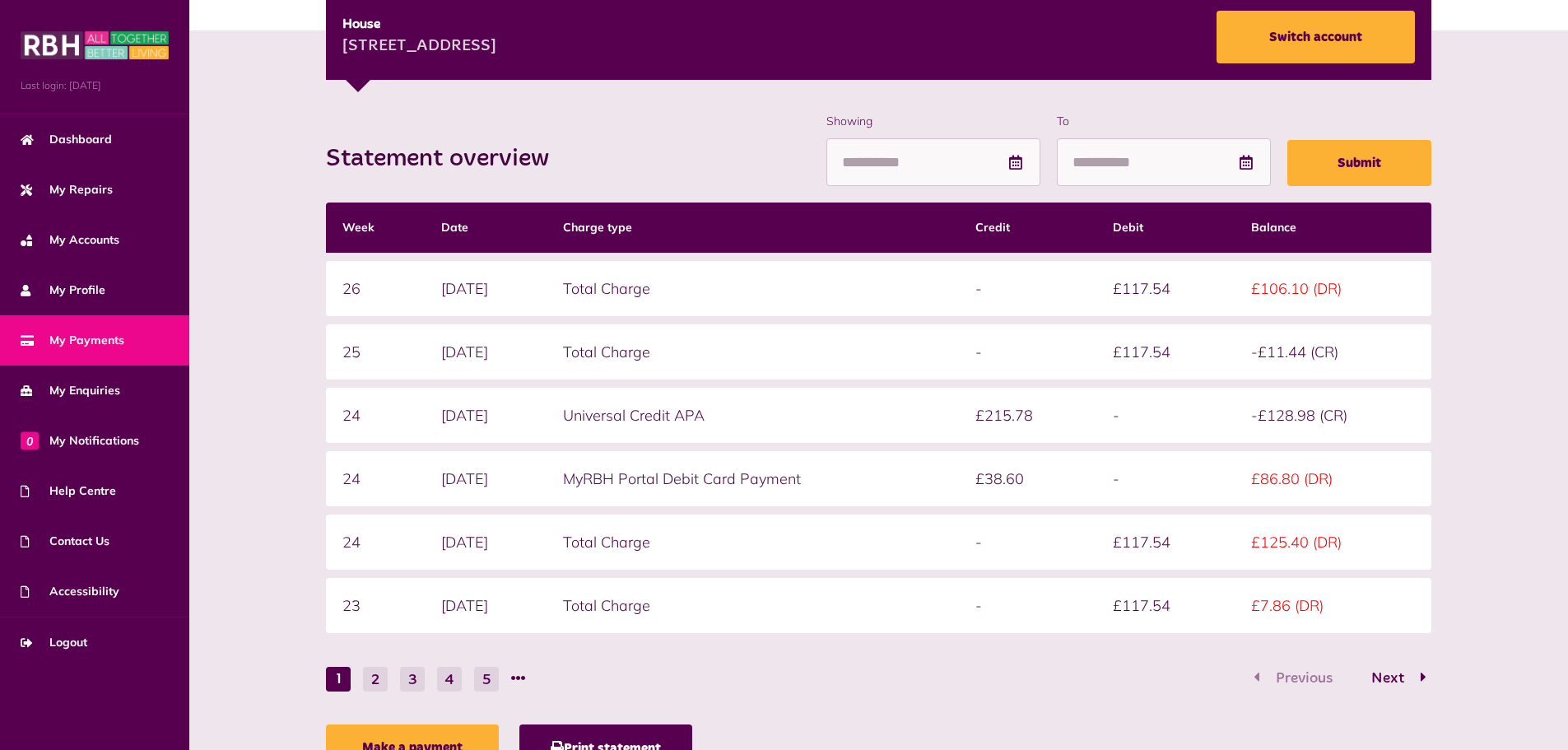
drag, startPoint x: 740, startPoint y: 320, endPoint x: 786, endPoint y: 343, distance: 51.4
click at [741, 320] on table "Week Date Charge type Credit Debit Balance 26 29/09/2025 Total Charge - £117.54…" at bounding box center [878, 418] width 1105 height 447
click at [813, 361] on td "Total Charge" at bounding box center [752, 353] width 413 height 55
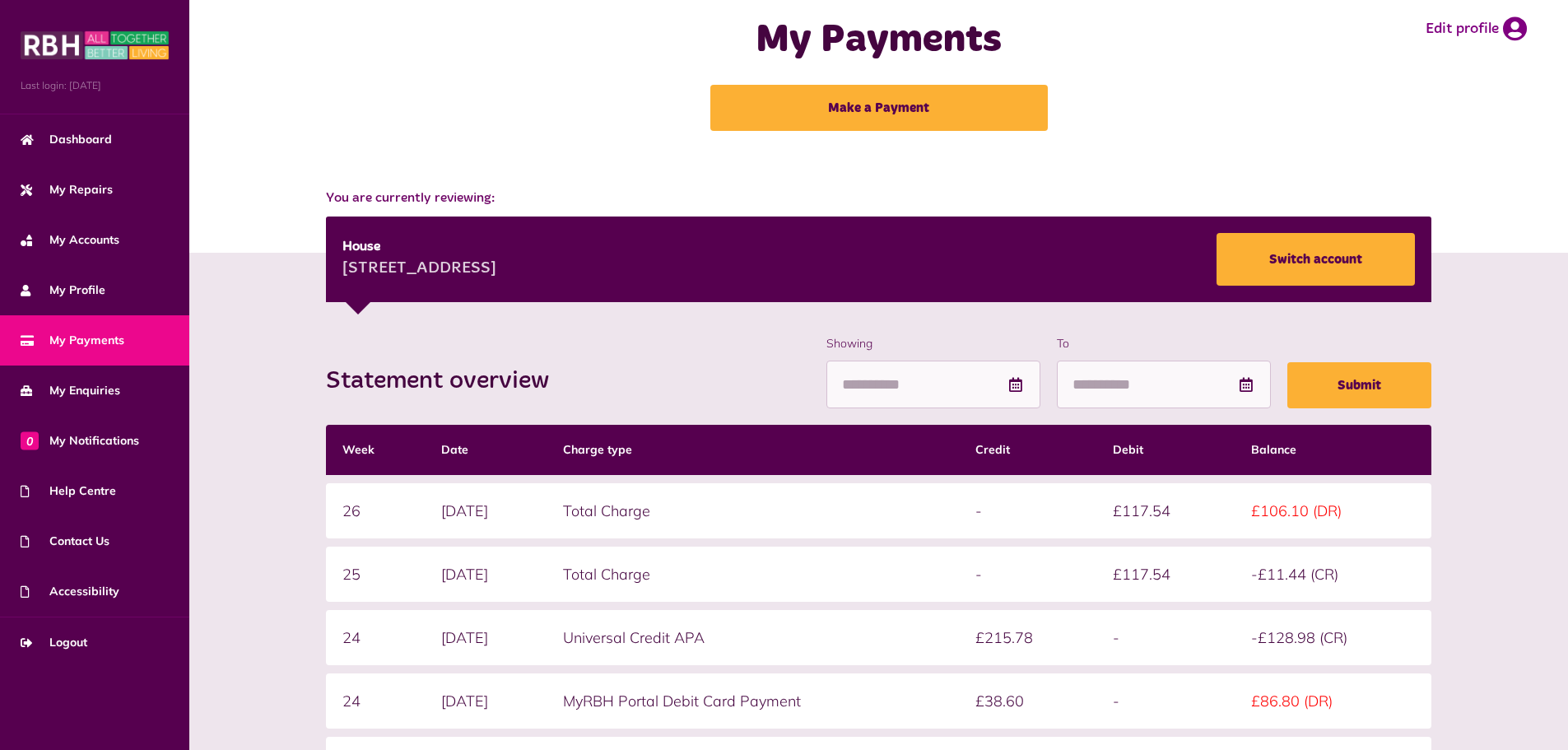
scroll to position [0, 0]
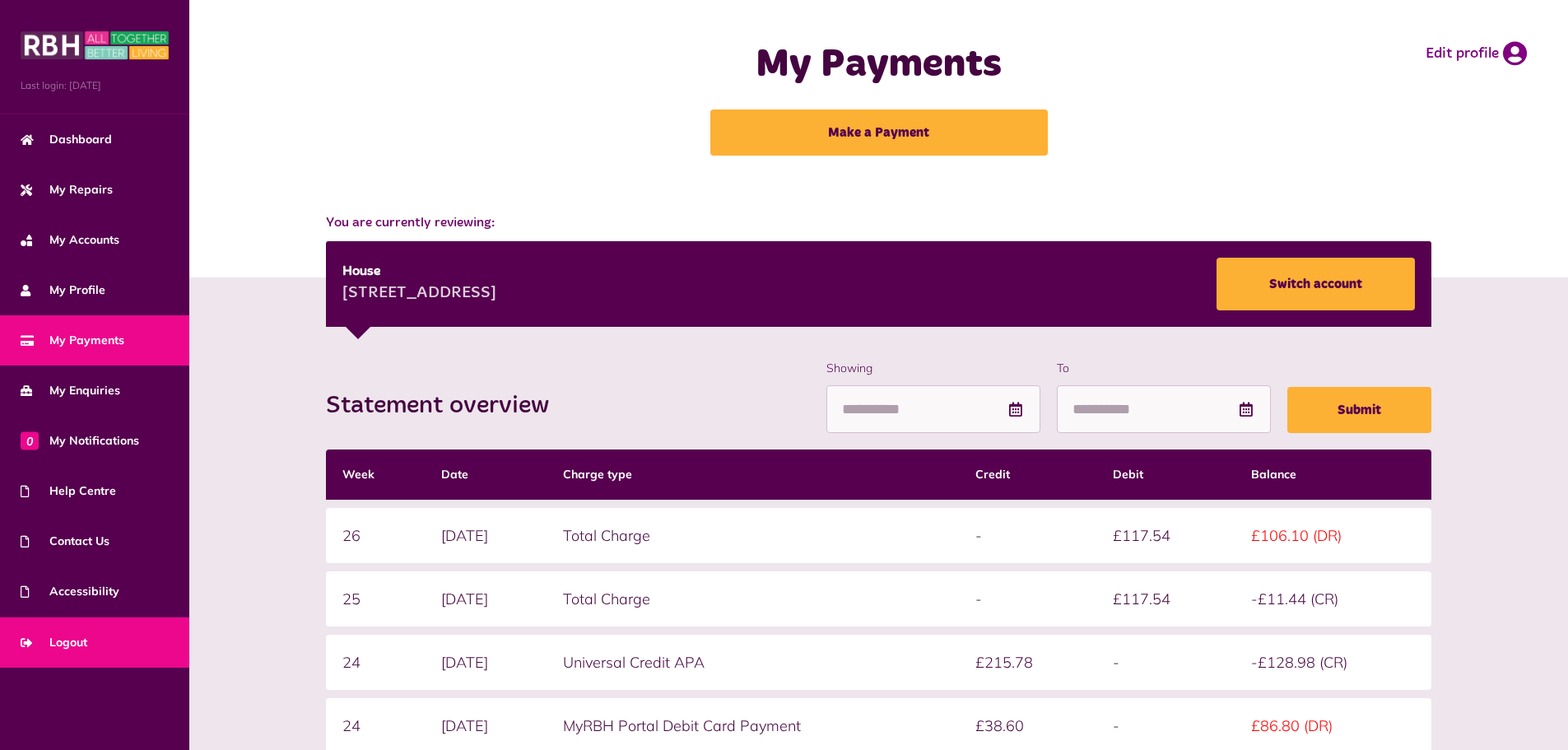
click at [86, 660] on link "Logout" at bounding box center [95, 643] width 189 height 51
